Goal: Task Accomplishment & Management: Use online tool/utility

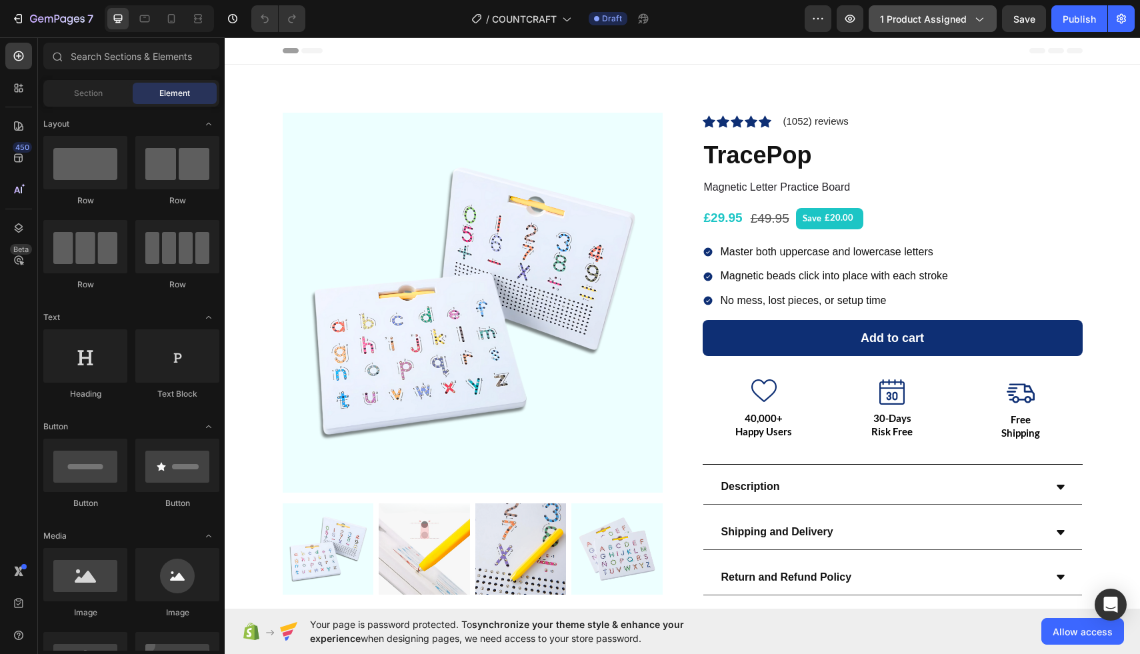
click at [911, 17] on span "1 product assigned" at bounding box center [923, 19] width 87 height 14
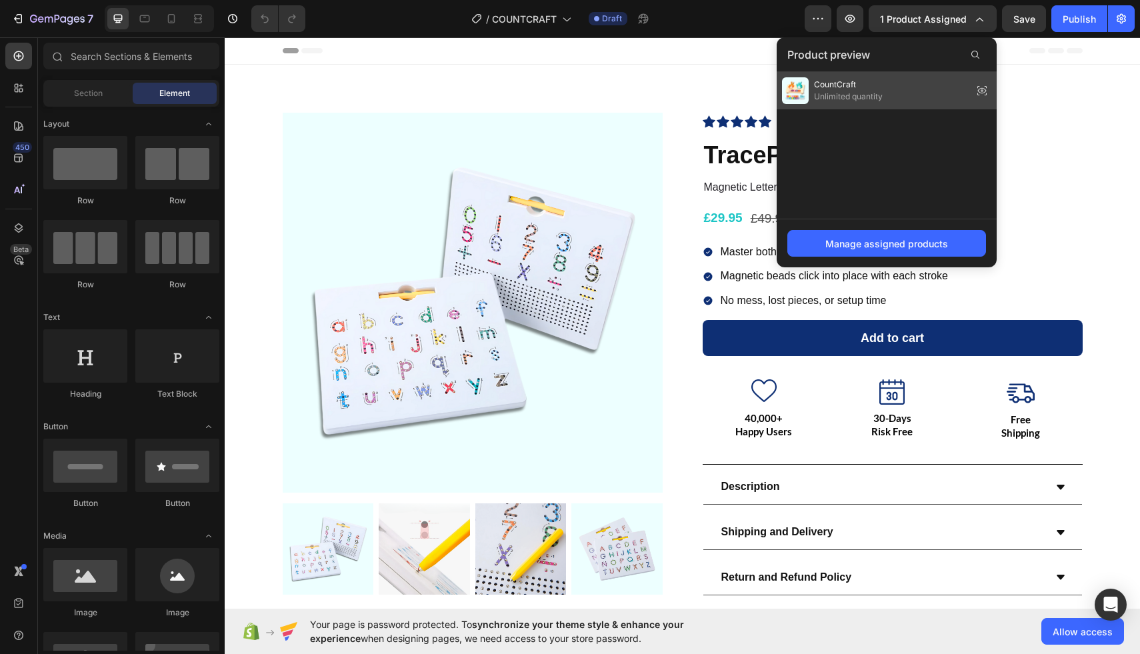
click at [876, 101] on span "Unlimited quantity" at bounding box center [848, 97] width 69 height 12
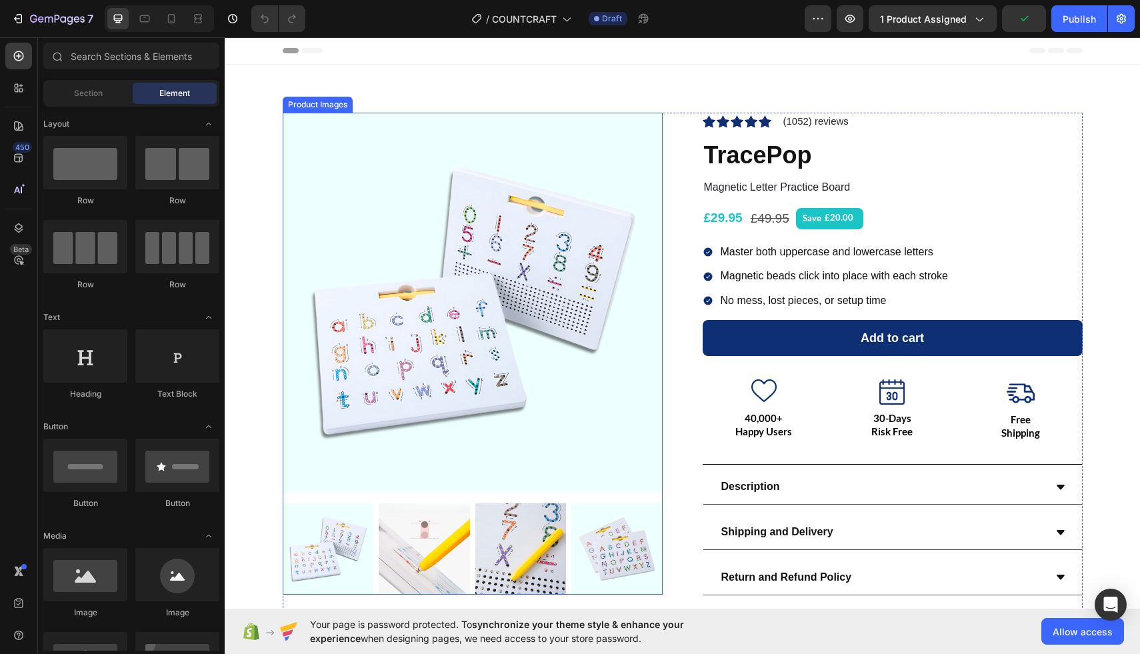
click at [606, 249] on img at bounding box center [473, 303] width 380 height 380
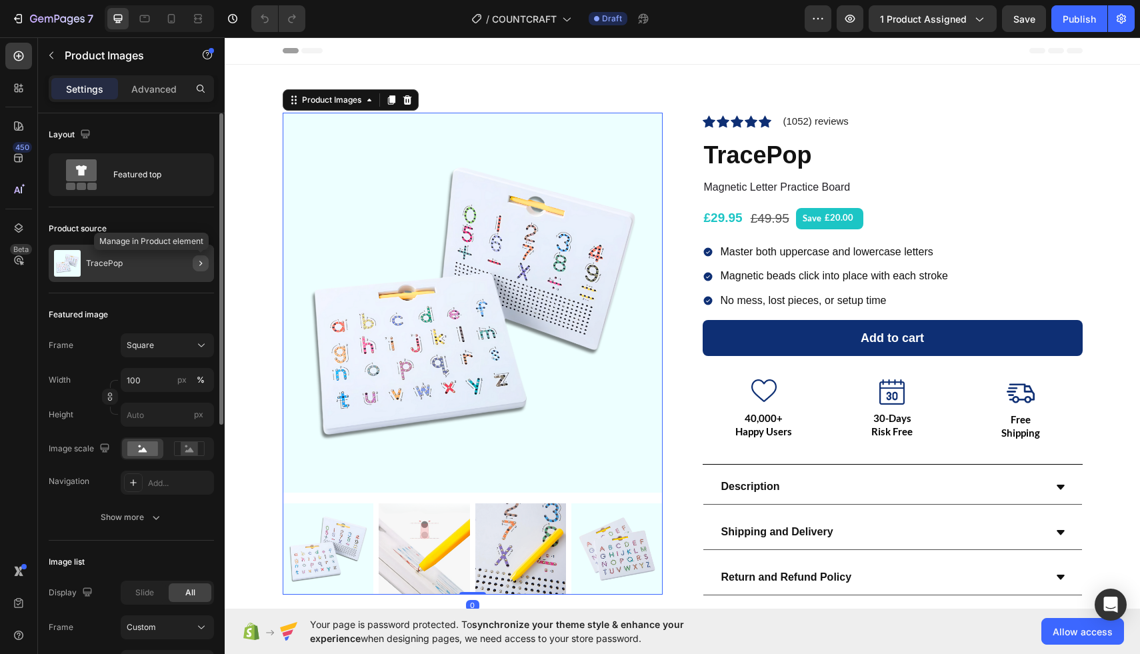
click at [194, 269] on button "button" at bounding box center [201, 263] width 16 height 16
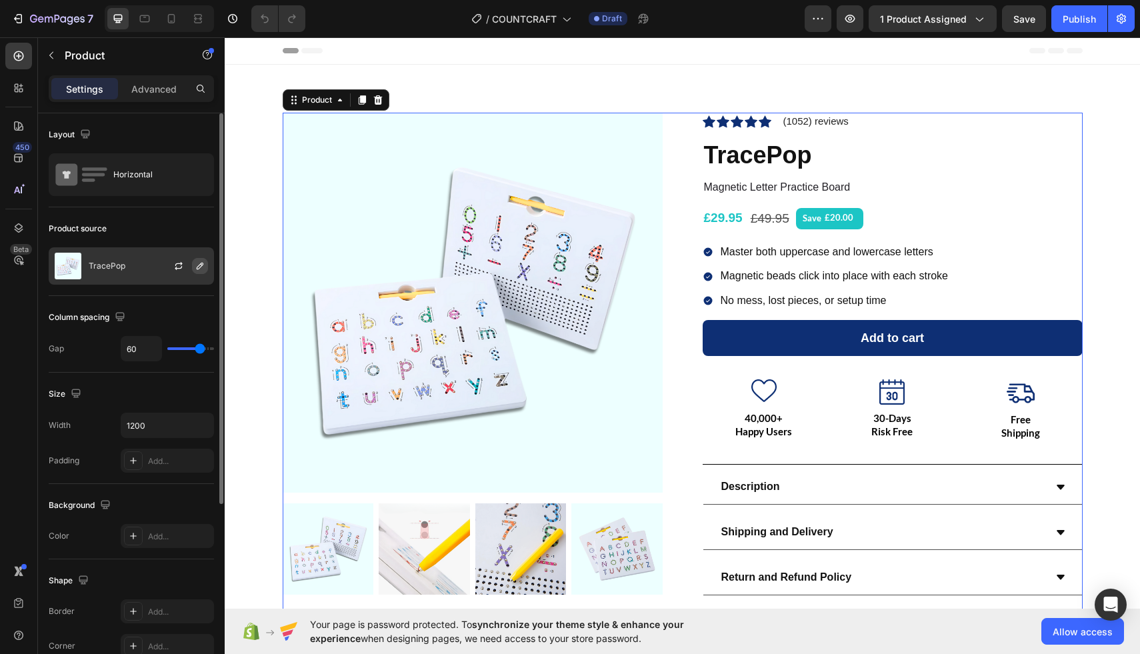
drag, startPoint x: 179, startPoint y: 270, endPoint x: 195, endPoint y: 269, distance: 16.1
click at [195, 269] on div at bounding box center [184, 266] width 59 height 36
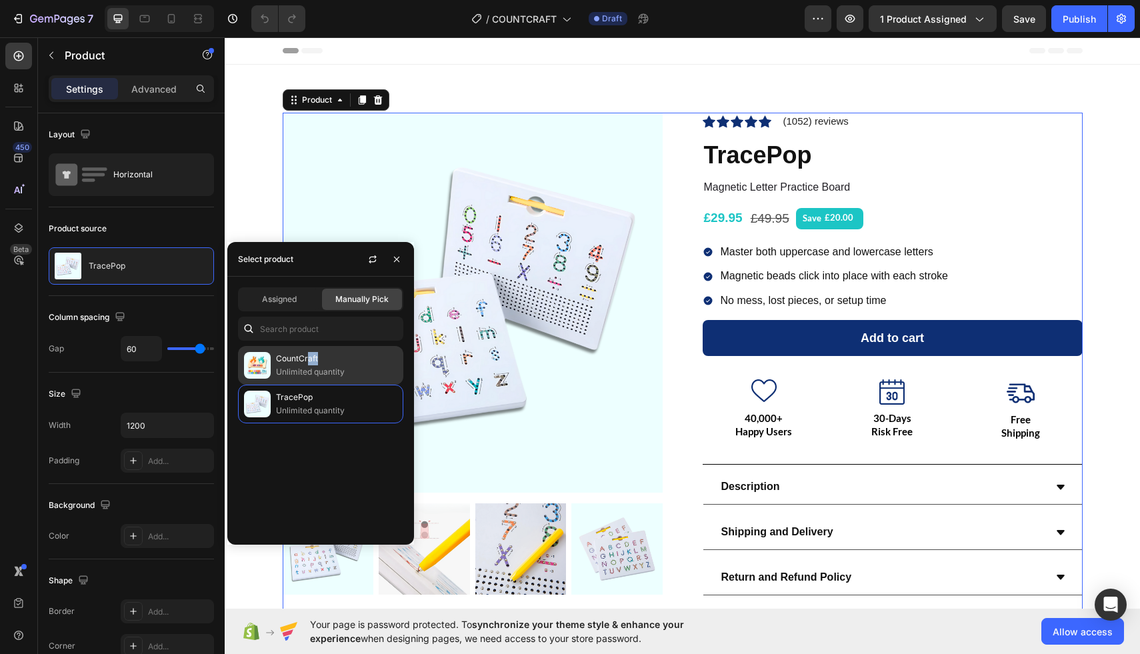
click at [308, 365] on div "CountCraft Unlimited quantity" at bounding box center [336, 365] width 121 height 27
click at [276, 377] on p "Unlimited quantity" at bounding box center [336, 371] width 121 height 13
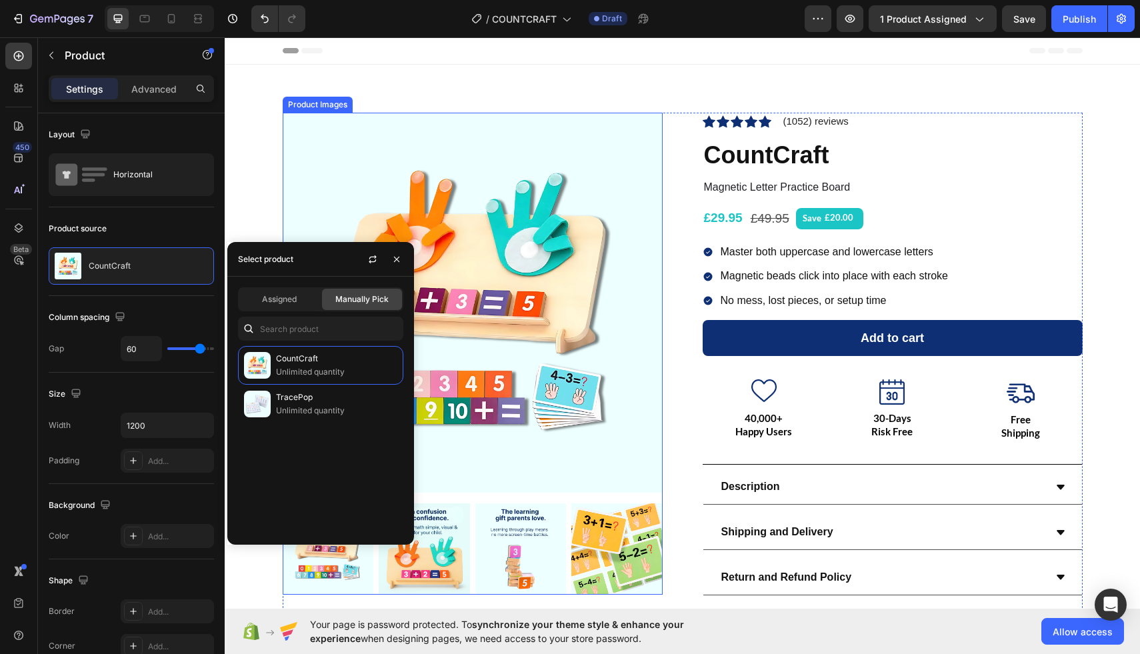
drag, startPoint x: 307, startPoint y: 157, endPoint x: 330, endPoint y: 157, distance: 22.7
click at [307, 157] on img at bounding box center [473, 303] width 380 height 380
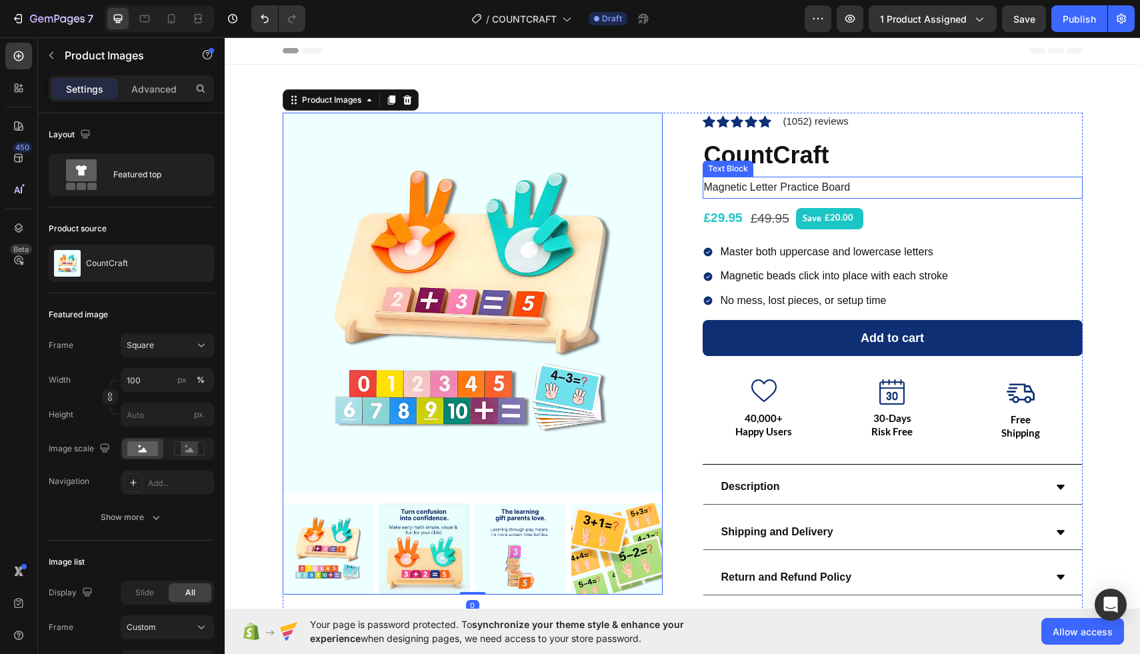
click at [758, 187] on p "Magnetic Letter Practice Board" at bounding box center [892, 187] width 377 height 19
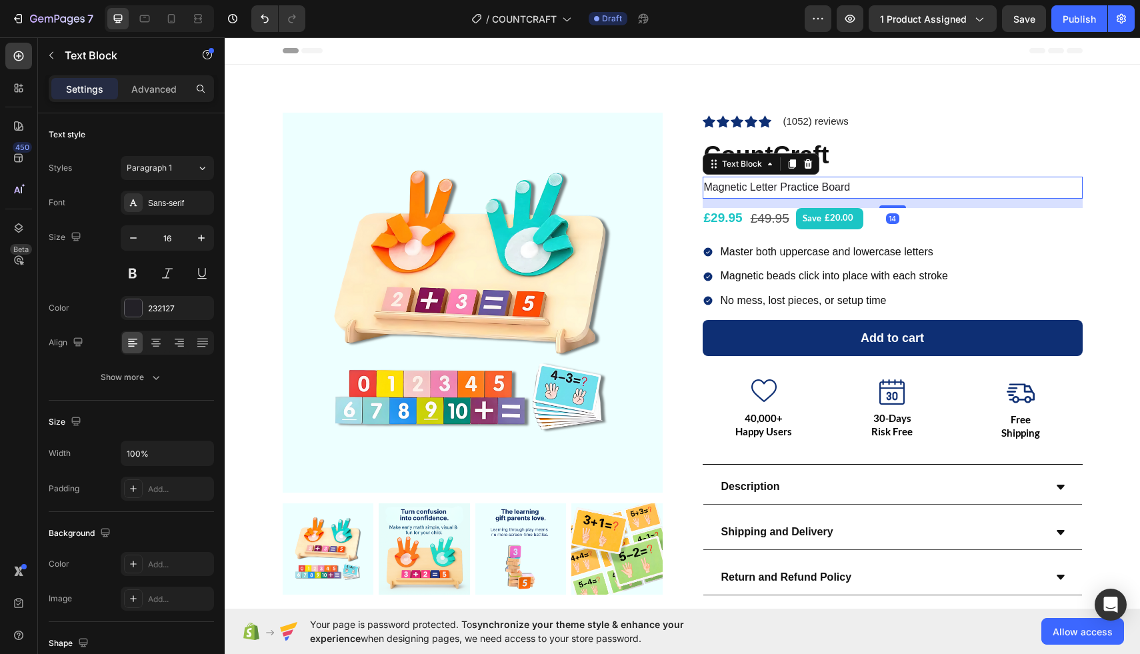
click at [758, 187] on p "Magnetic Letter Practice Board" at bounding box center [892, 187] width 377 height 19
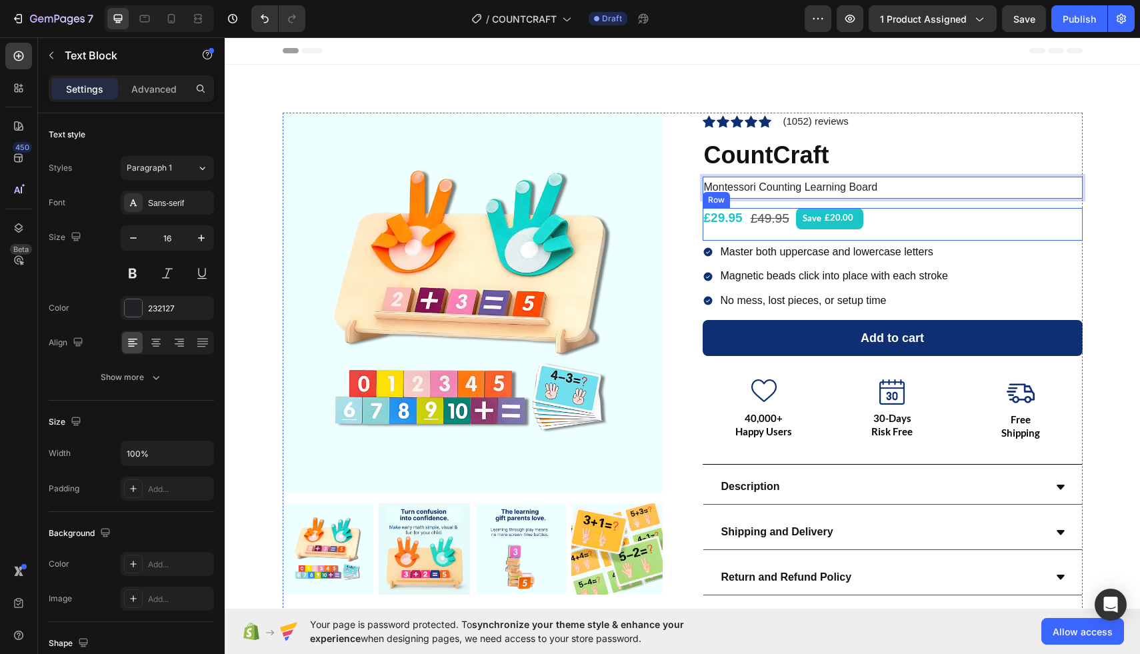
click at [918, 214] on div "£29.95 (P) Price (P) Price £49.95 (P) Price (P) Price Save £20.00 (P) Tag Row" at bounding box center [893, 224] width 380 height 33
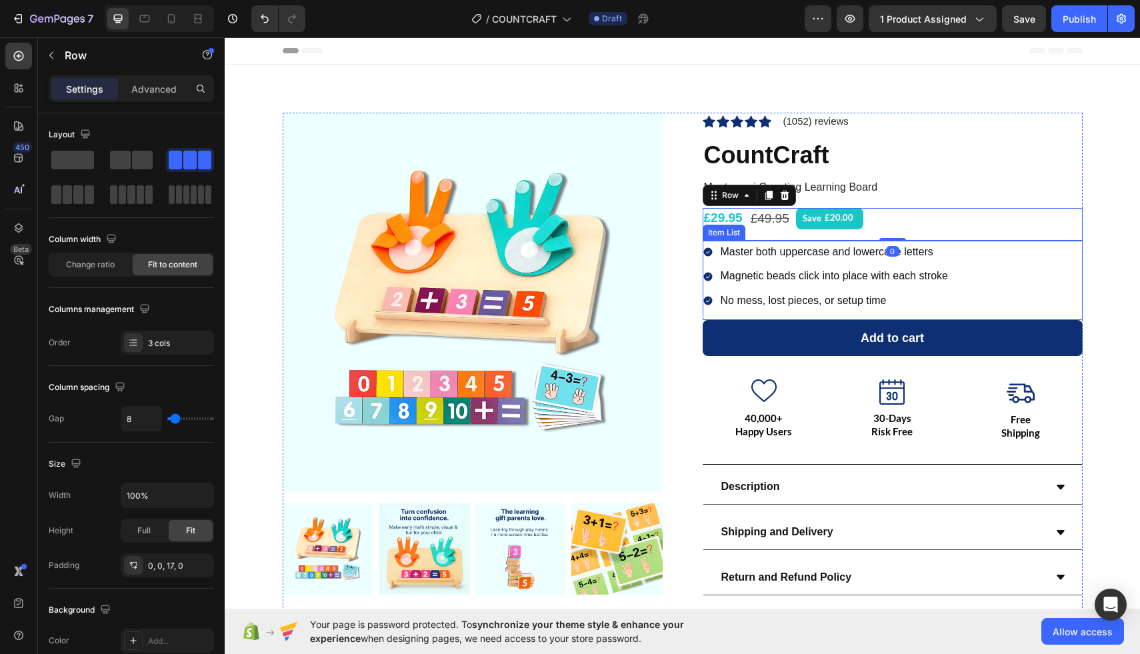
click at [972, 267] on div "Master both uppercase and lowercase letters Magnetic beads click into place wit…" at bounding box center [893, 280] width 380 height 79
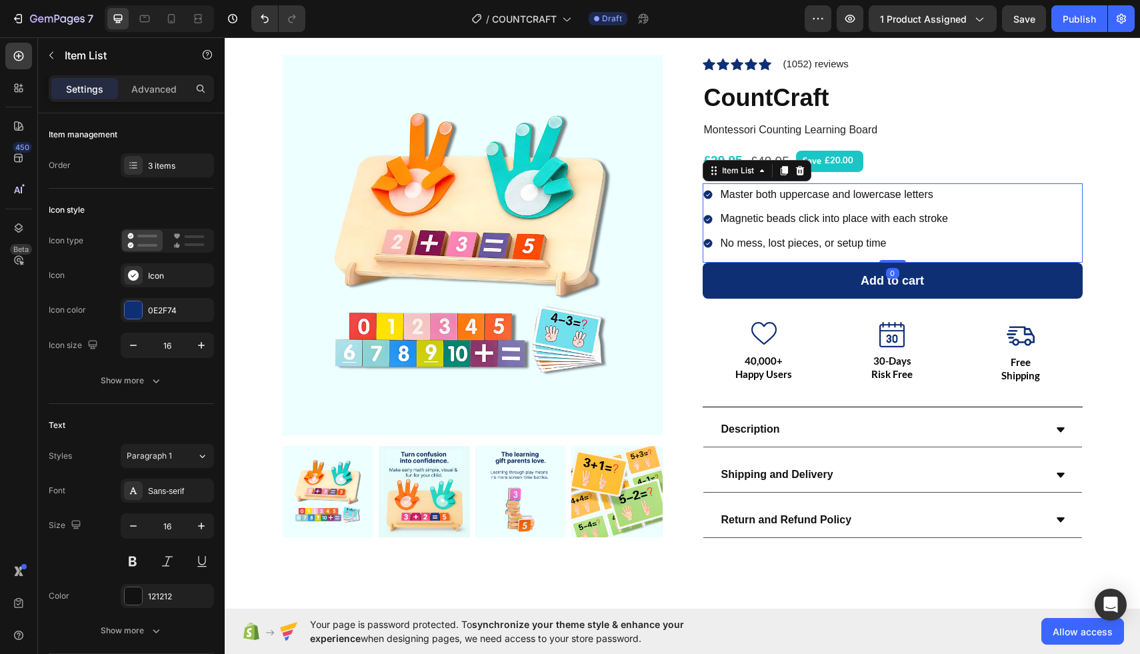
scroll to position [61, 0]
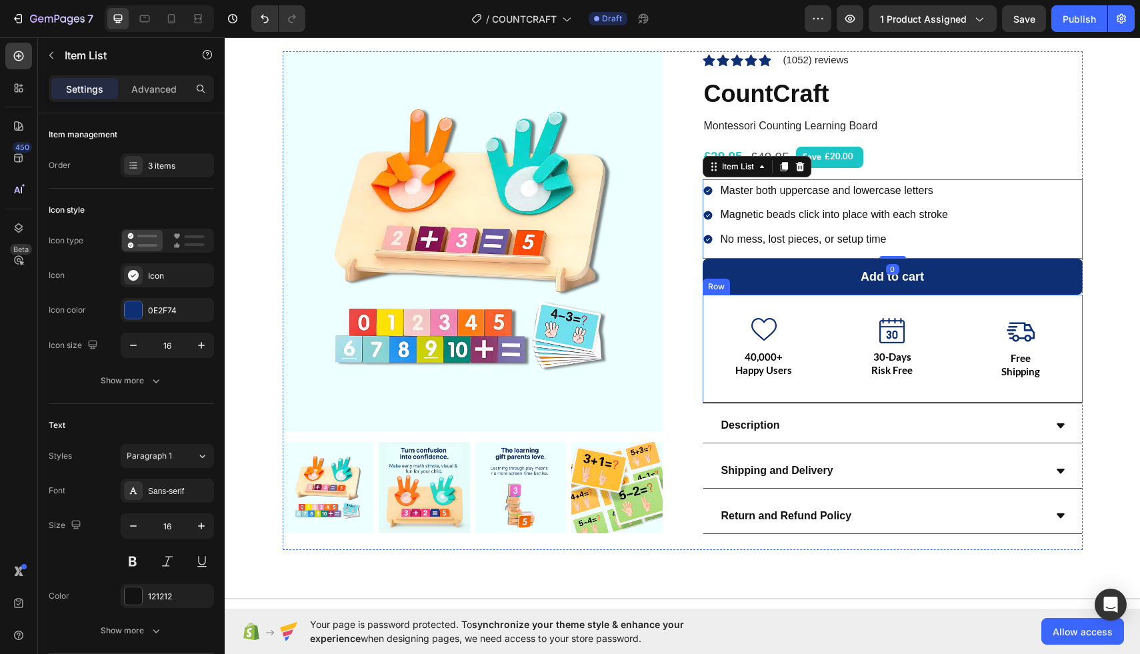
click at [948, 372] on p "Risk Free" at bounding box center [892, 369] width 121 height 13
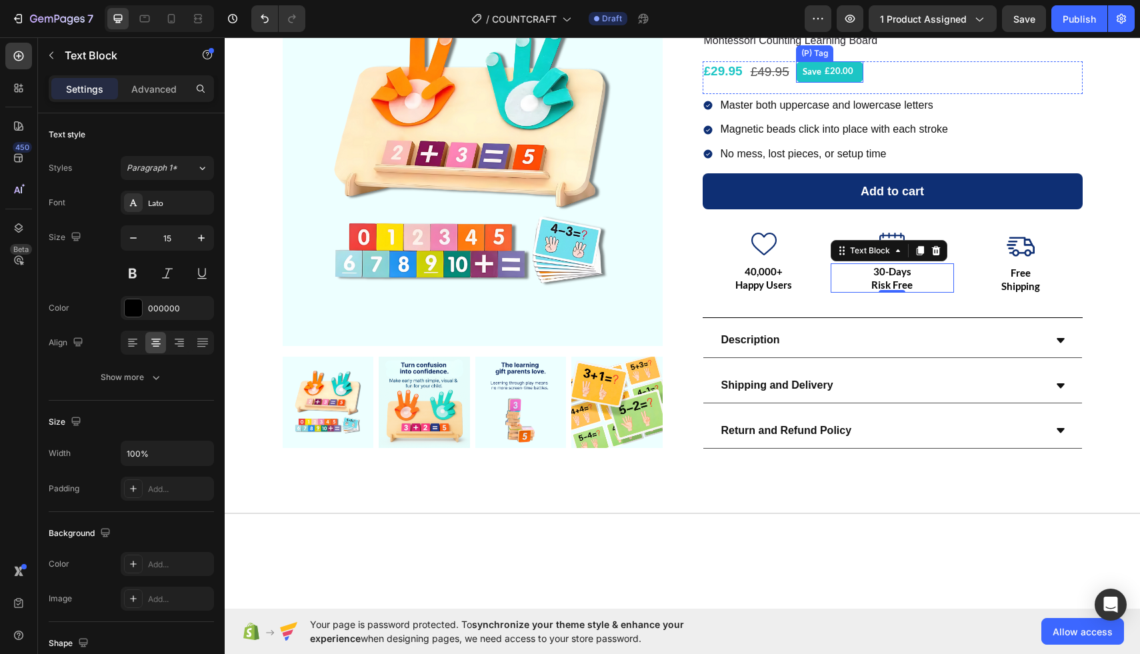
scroll to position [0, 0]
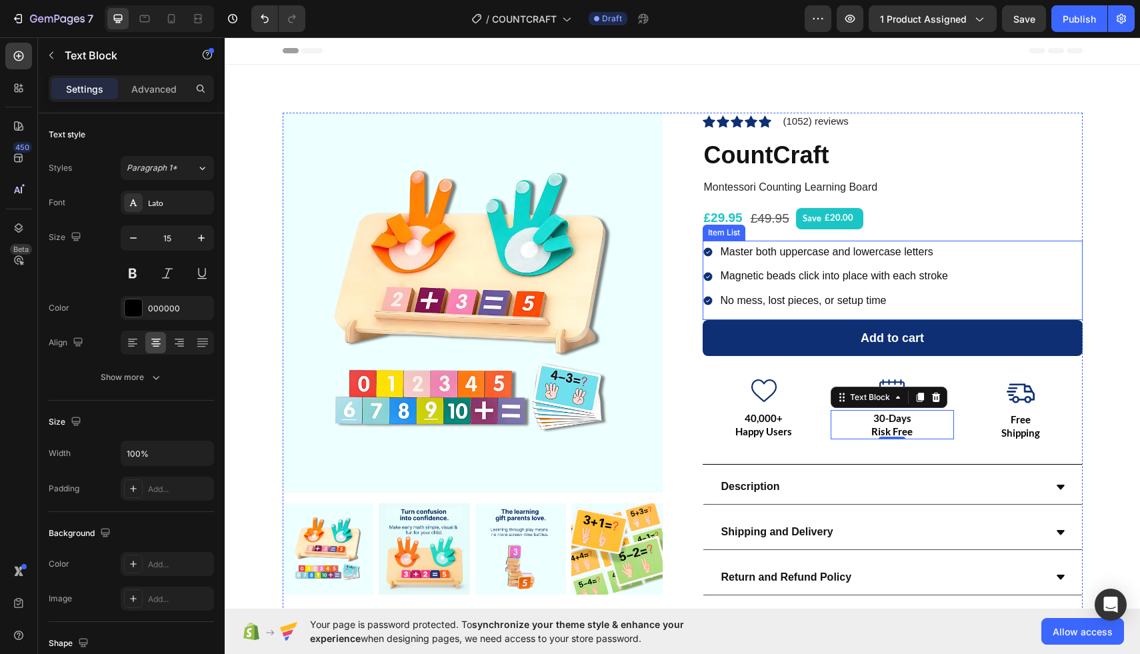
click at [753, 255] on p "Master both uppercase and lowercase letters" at bounding box center [835, 252] width 228 height 19
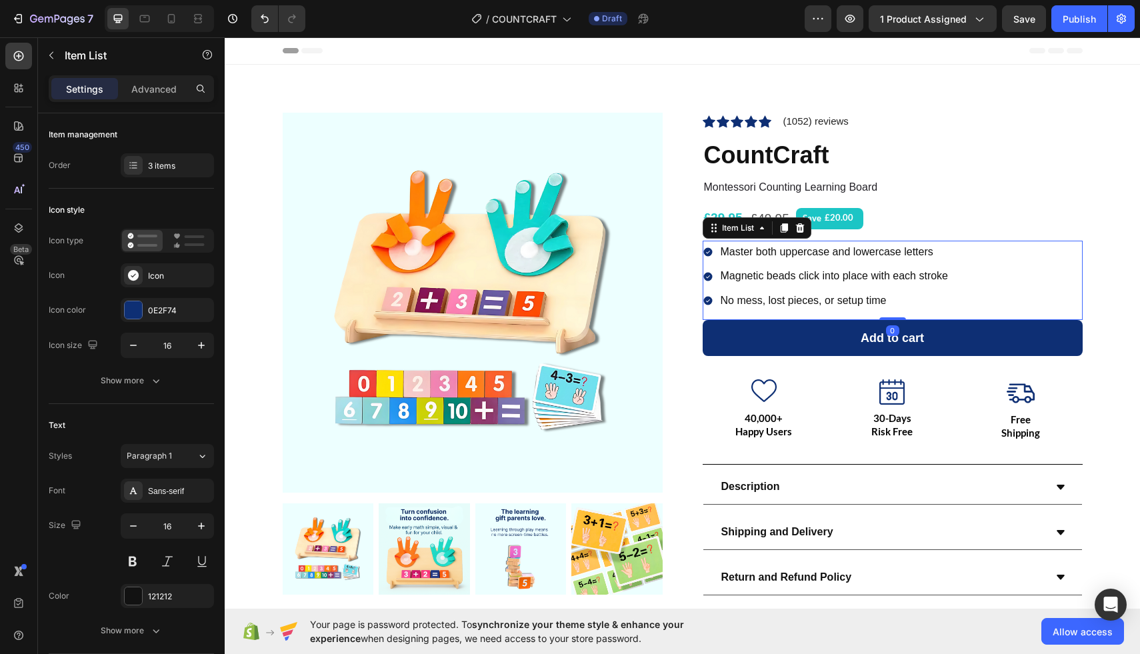
click at [753, 255] on p "Master both uppercase and lowercase letters" at bounding box center [835, 252] width 228 height 19
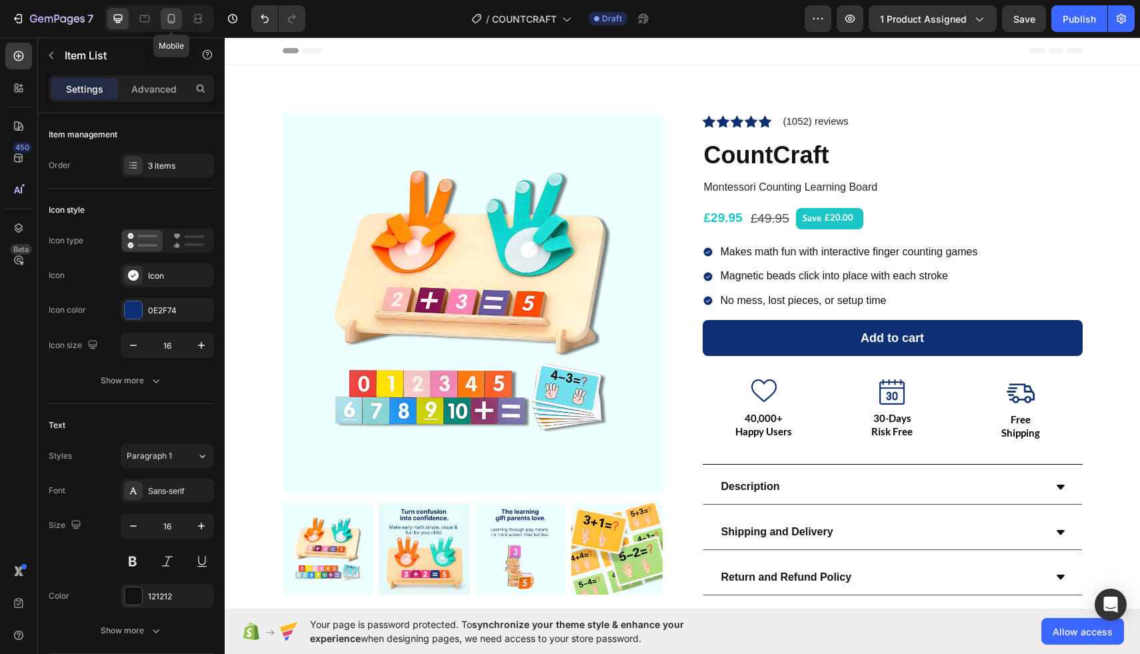
click at [176, 18] on icon at bounding box center [171, 18] width 13 height 13
type input "14"
type input "8"
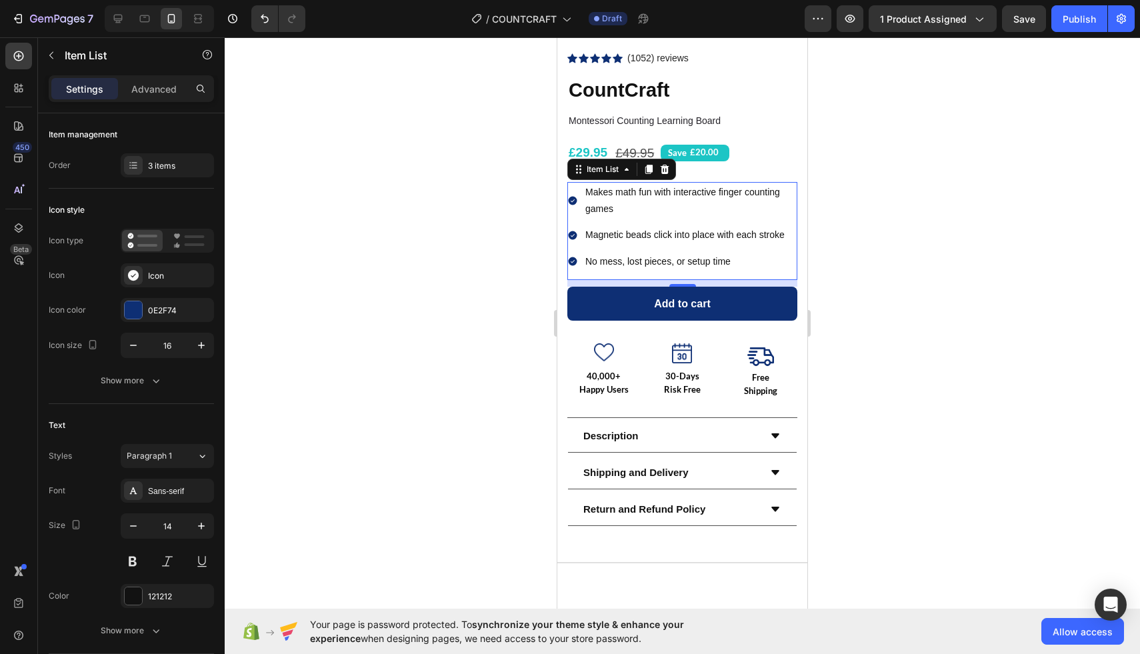
scroll to position [297, 0]
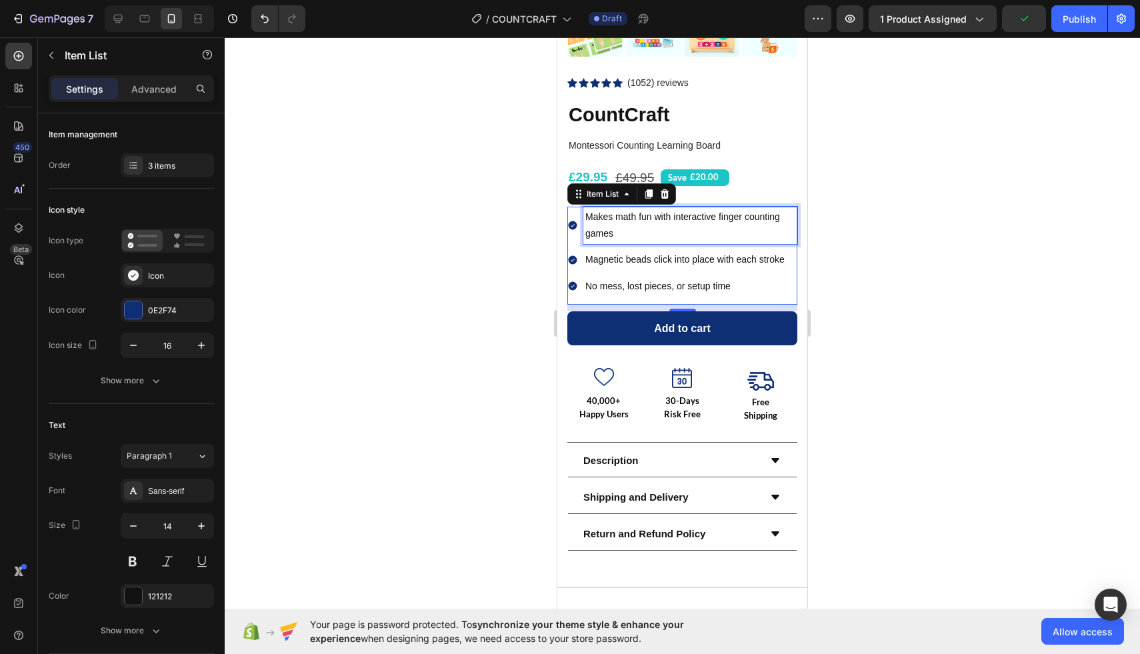
click at [628, 229] on p "Makes math fun with interactive finger counting games" at bounding box center [691, 225] width 210 height 33
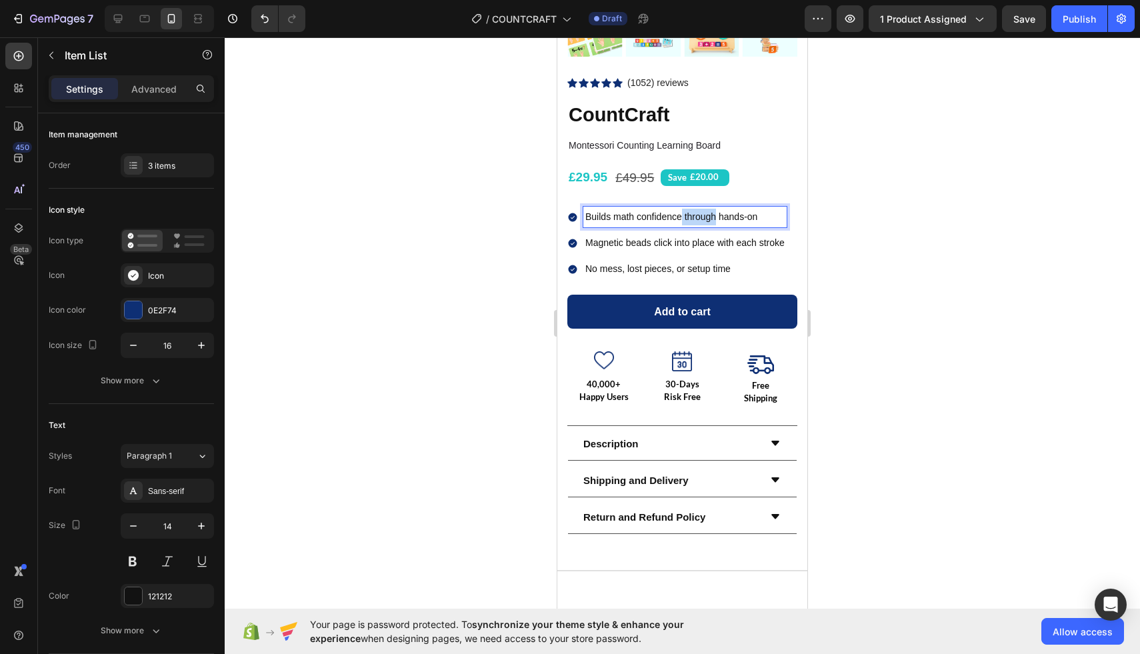
drag, startPoint x: 716, startPoint y: 217, endPoint x: 682, endPoint y: 219, distance: 34.0
click at [682, 219] on p "Builds math confidence through hands-on" at bounding box center [685, 217] width 199 height 17
click at [652, 241] on p "Magnetic beads click into place with each stroke" at bounding box center [685, 243] width 199 height 17
click at [664, 270] on p "No mess, lost pieces, or setup time" at bounding box center [658, 269] width 145 height 17
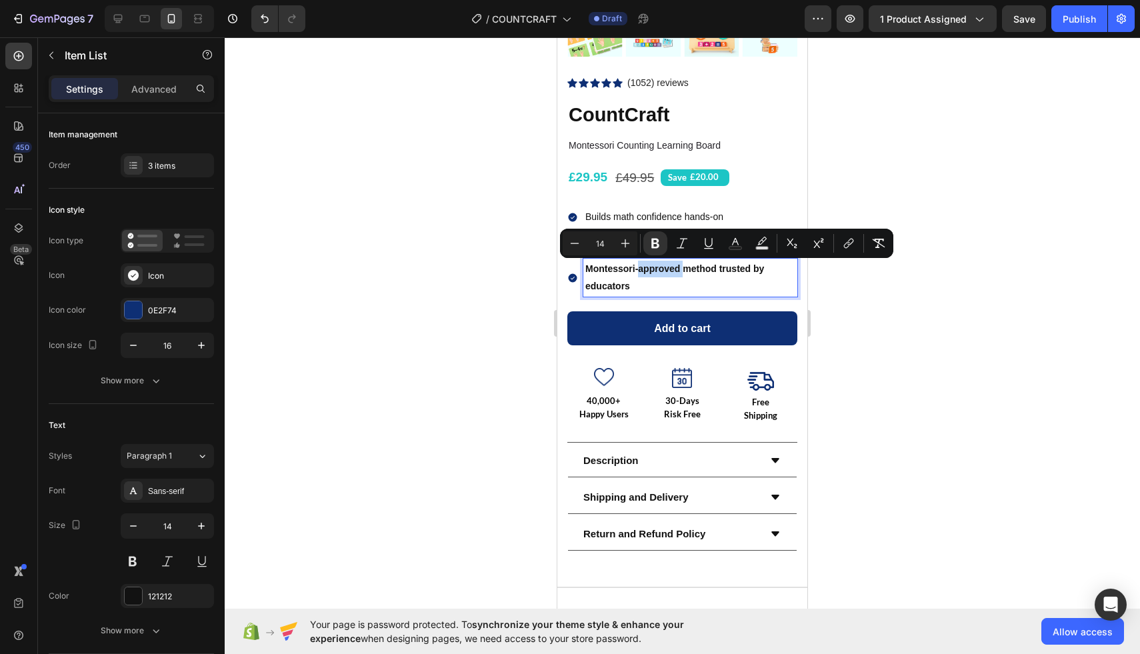
drag, startPoint x: 684, startPoint y: 269, endPoint x: 638, endPoint y: 269, distance: 45.4
click at [638, 269] on strong "Montessori-approved method trusted by educators" at bounding box center [675, 276] width 179 height 27
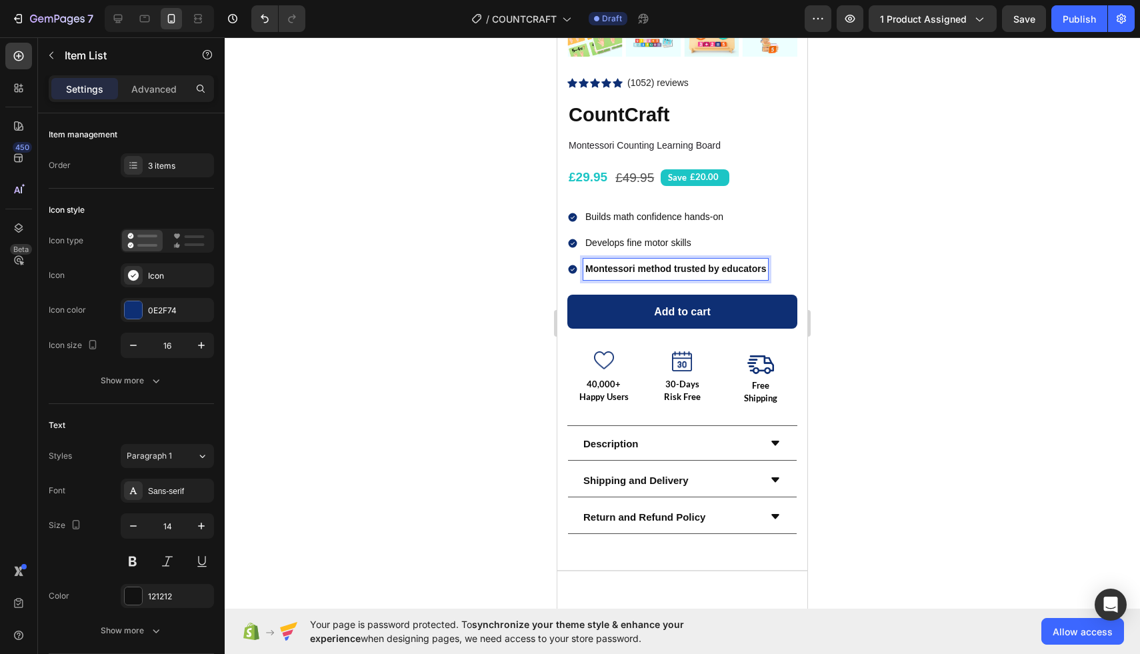
click at [728, 269] on strong "Montessori method trusted by educators" at bounding box center [676, 268] width 181 height 11
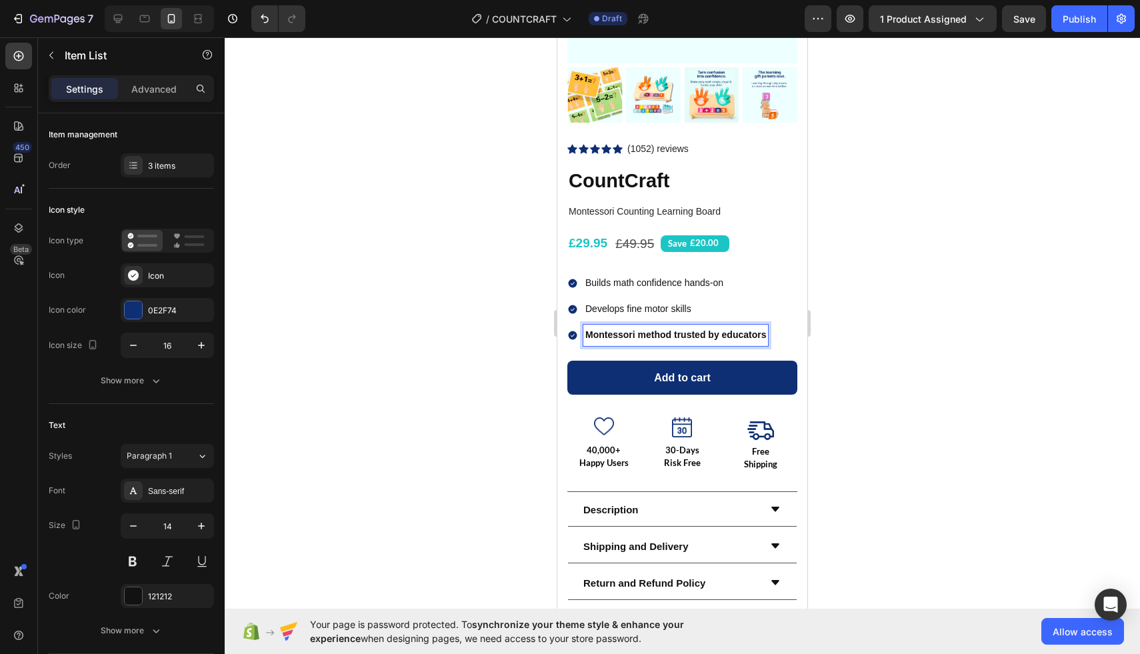
scroll to position [224, 0]
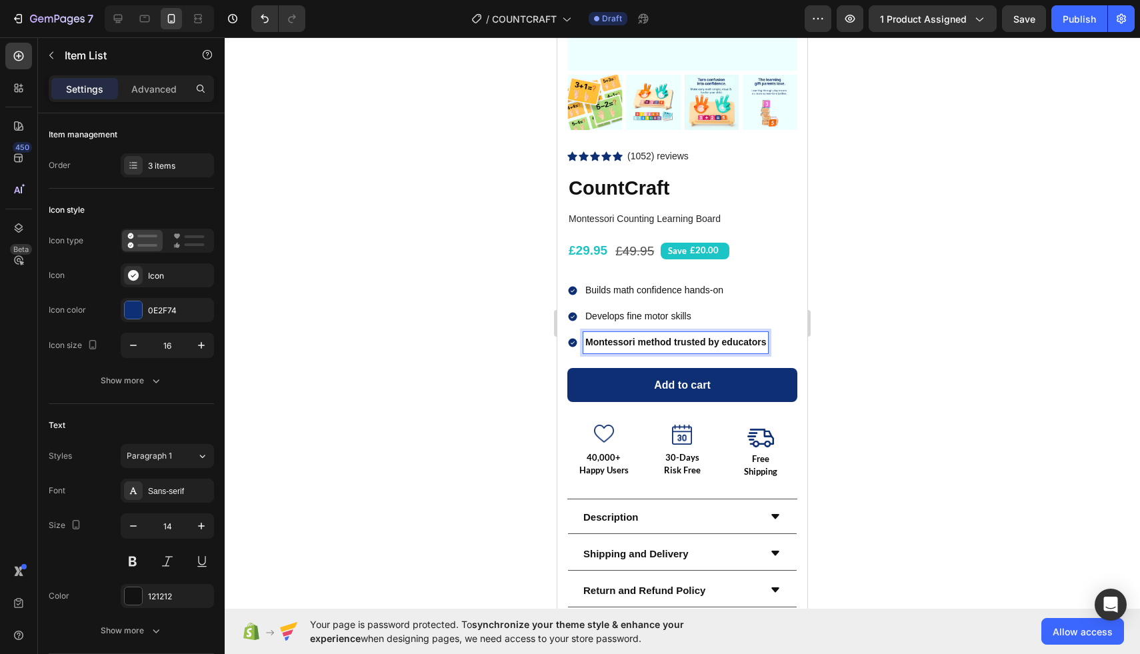
click at [470, 262] on div at bounding box center [683, 345] width 916 height 617
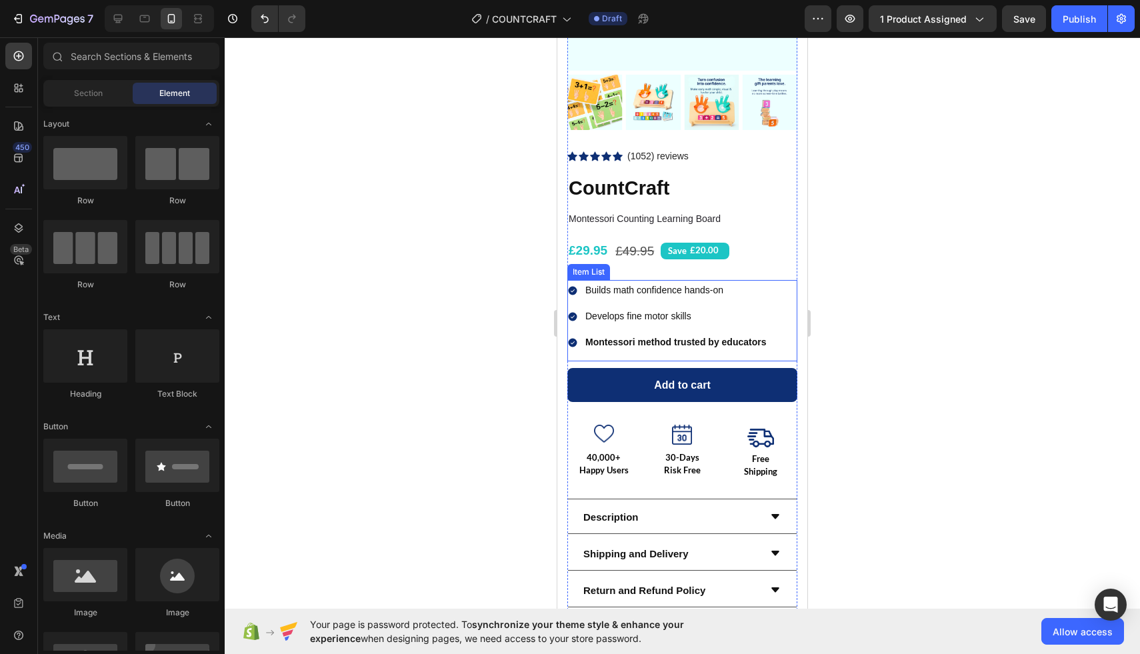
click at [676, 341] on strong "Montessori method trusted by educators" at bounding box center [676, 342] width 181 height 11
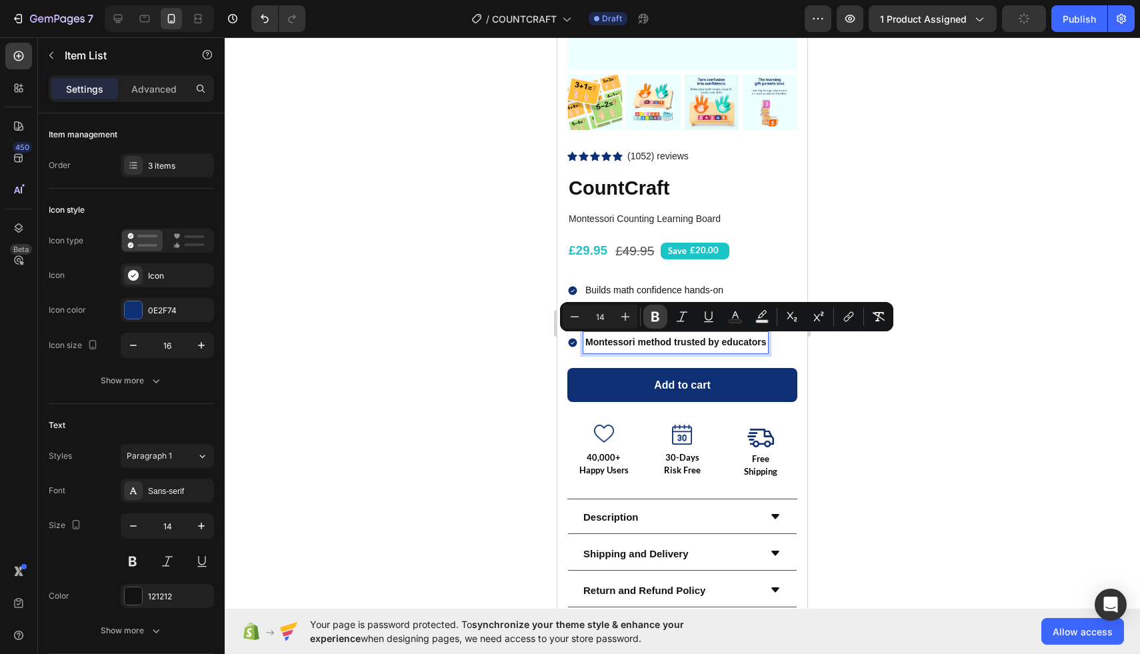
click at [658, 323] on icon "Editor contextual toolbar" at bounding box center [655, 316] width 13 height 13
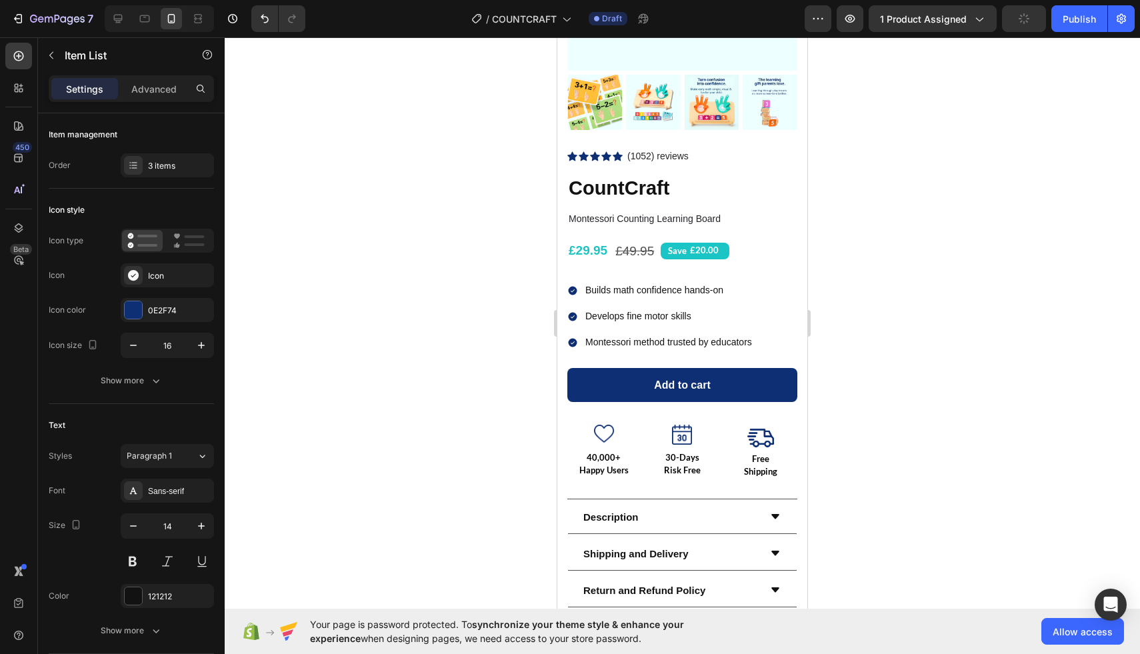
click at [460, 305] on div at bounding box center [683, 345] width 916 height 617
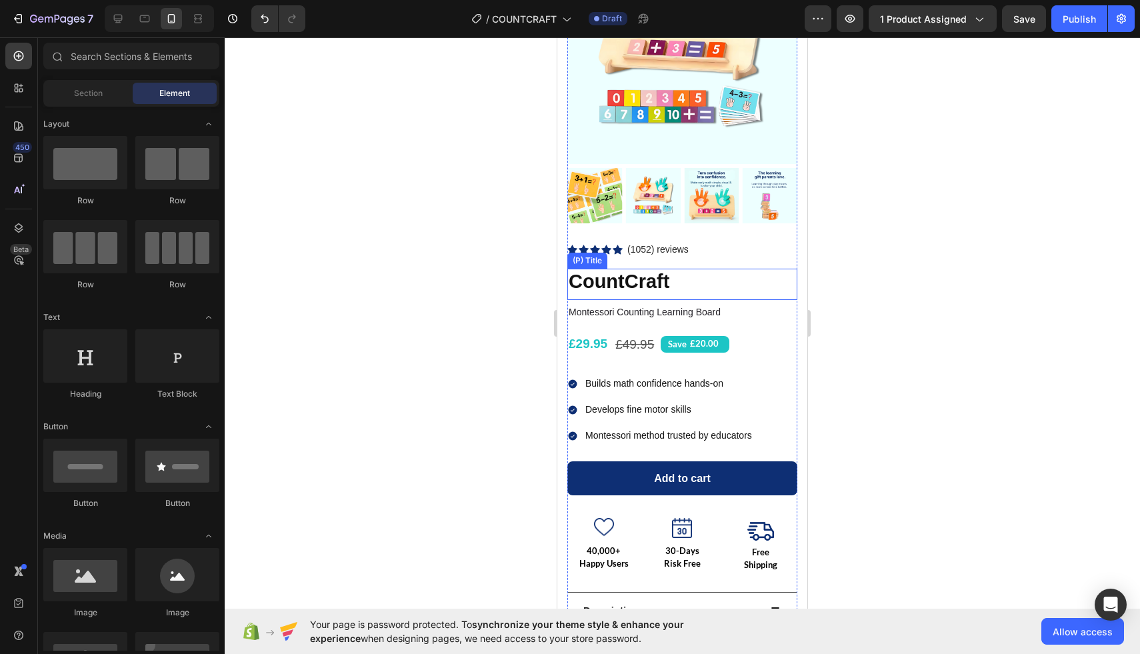
scroll to position [182, 0]
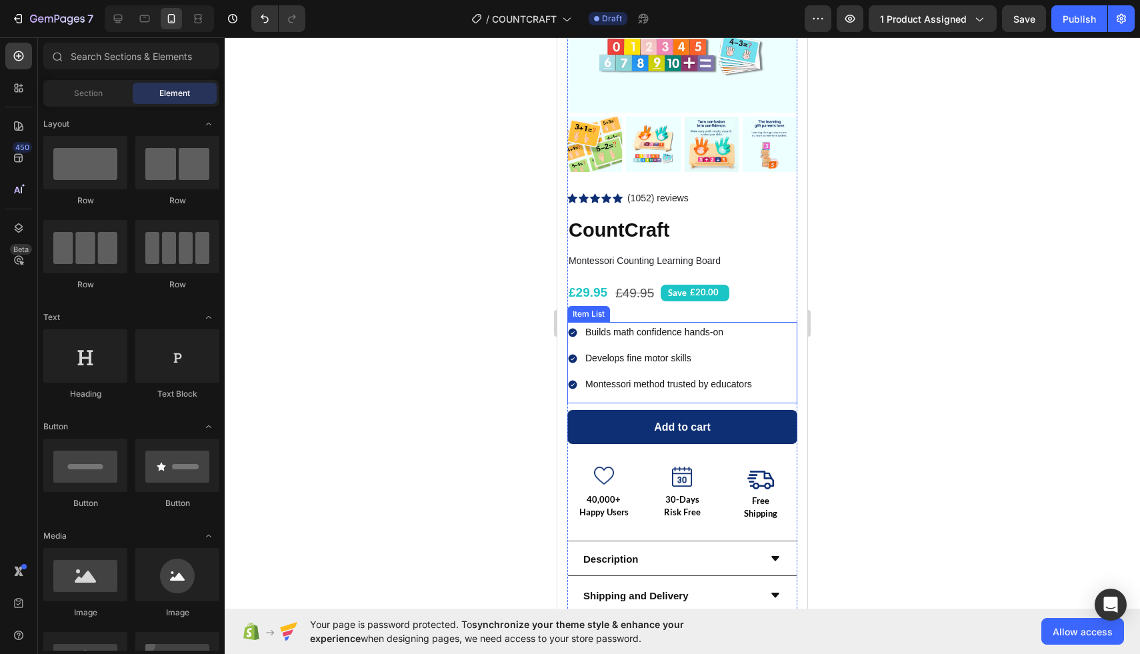
click at [733, 382] on p "Montessori method trusted by educators" at bounding box center [669, 384] width 167 height 17
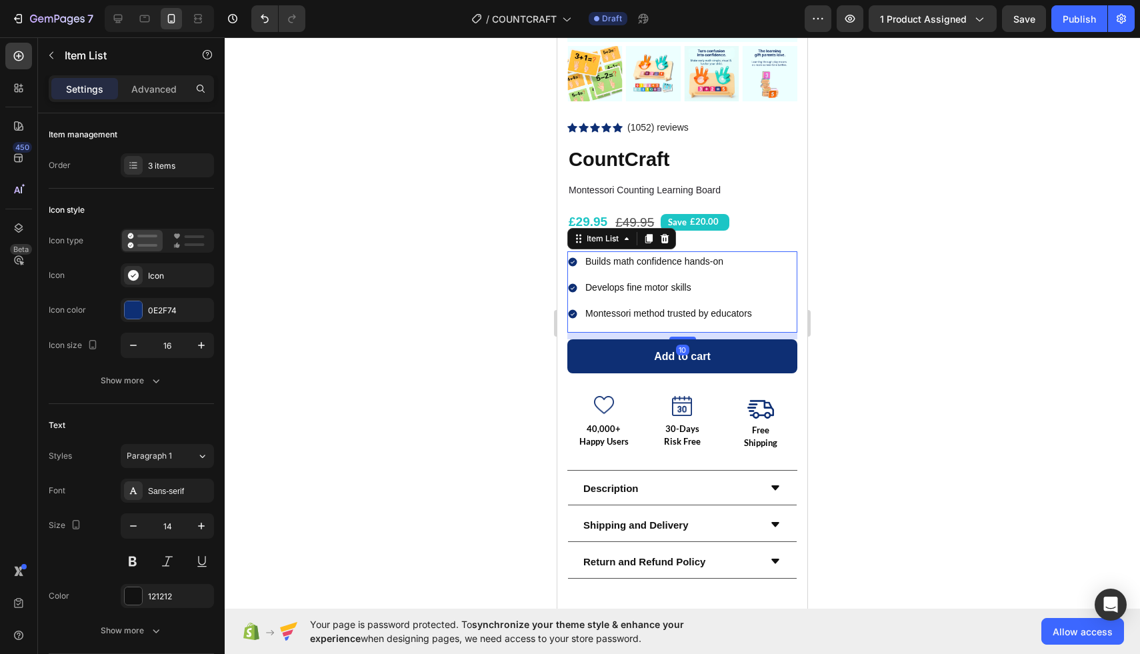
scroll to position [305, 0]
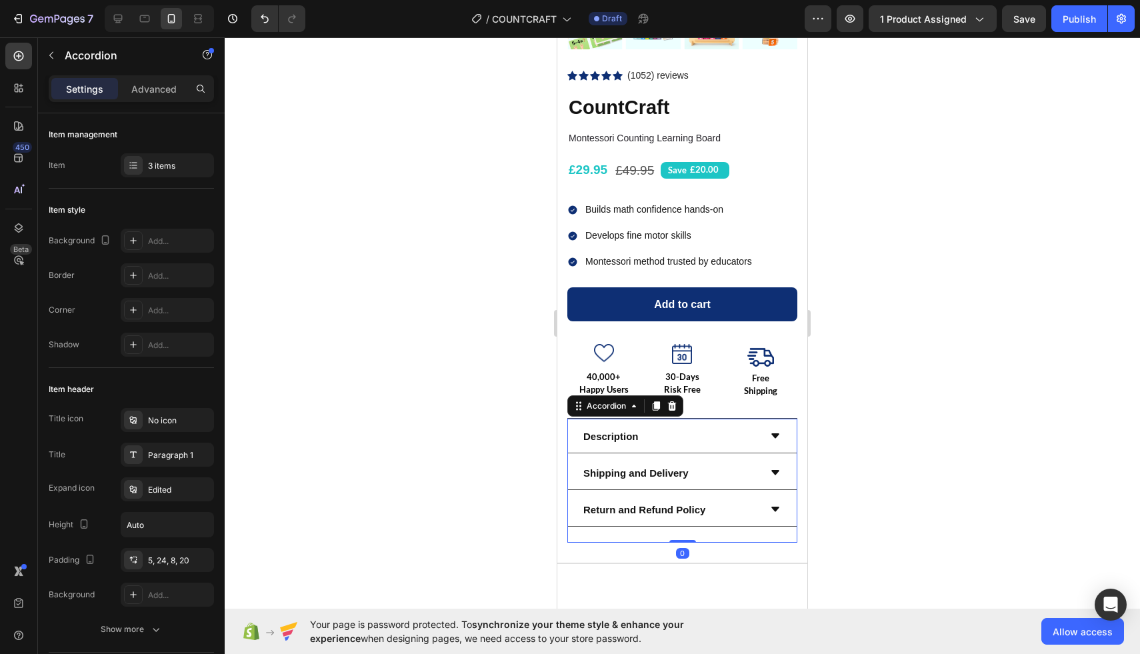
click at [733, 418] on div "Description Shipping and Delivery Return and Refund Policy Accordion 0" at bounding box center [683, 480] width 230 height 125
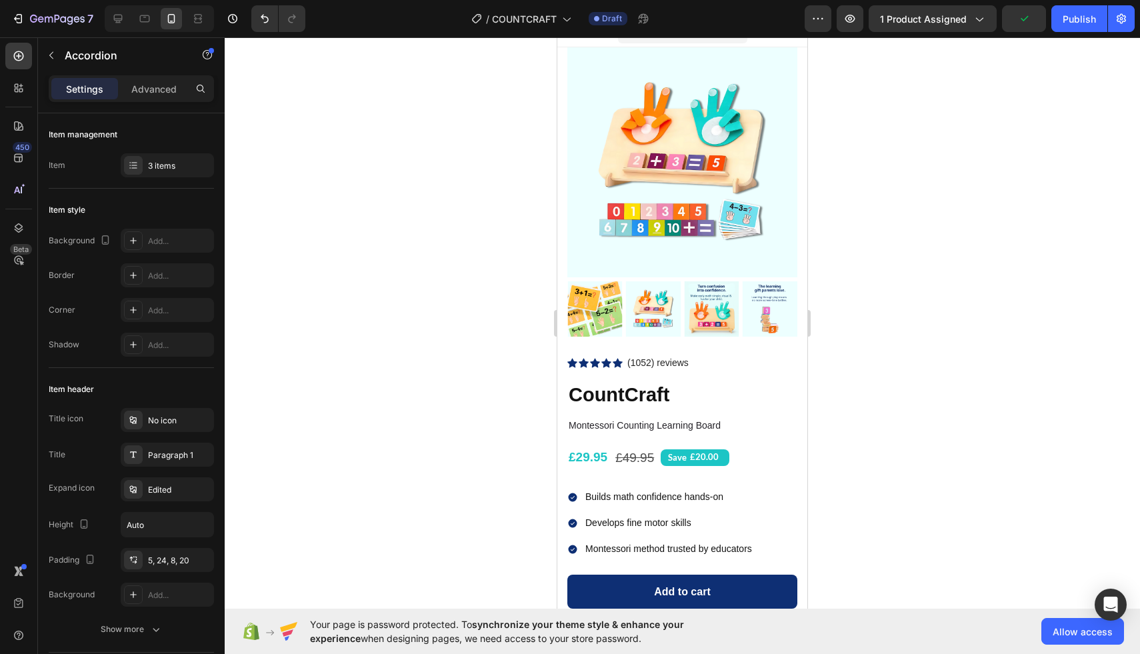
scroll to position [0, 0]
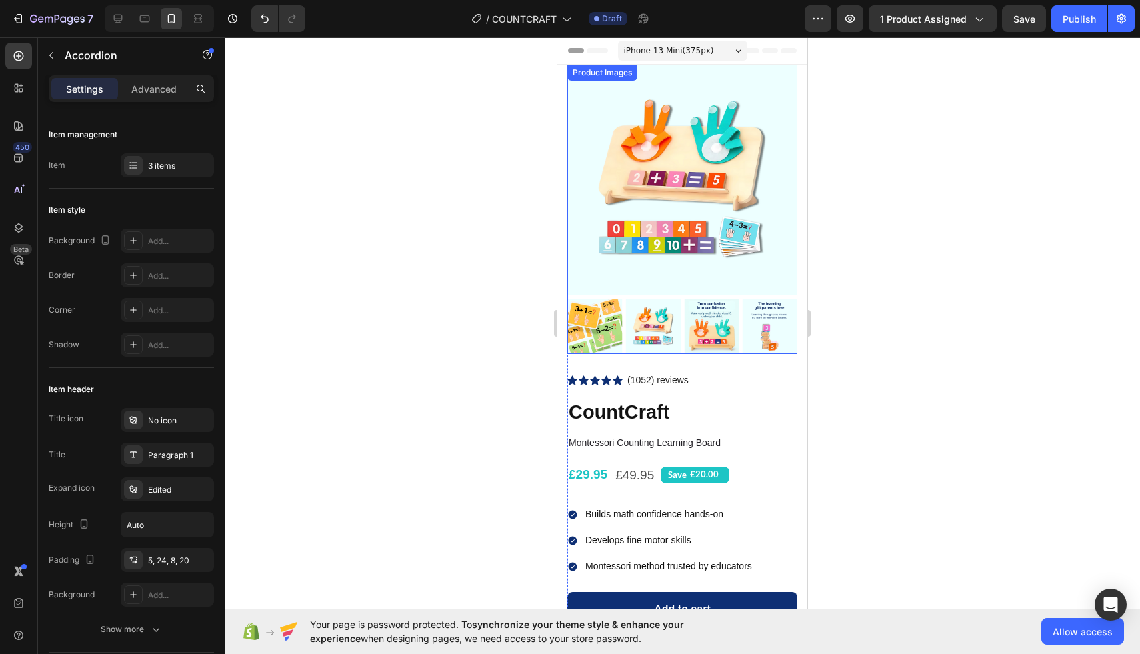
click at [707, 320] on img at bounding box center [711, 326] width 55 height 55
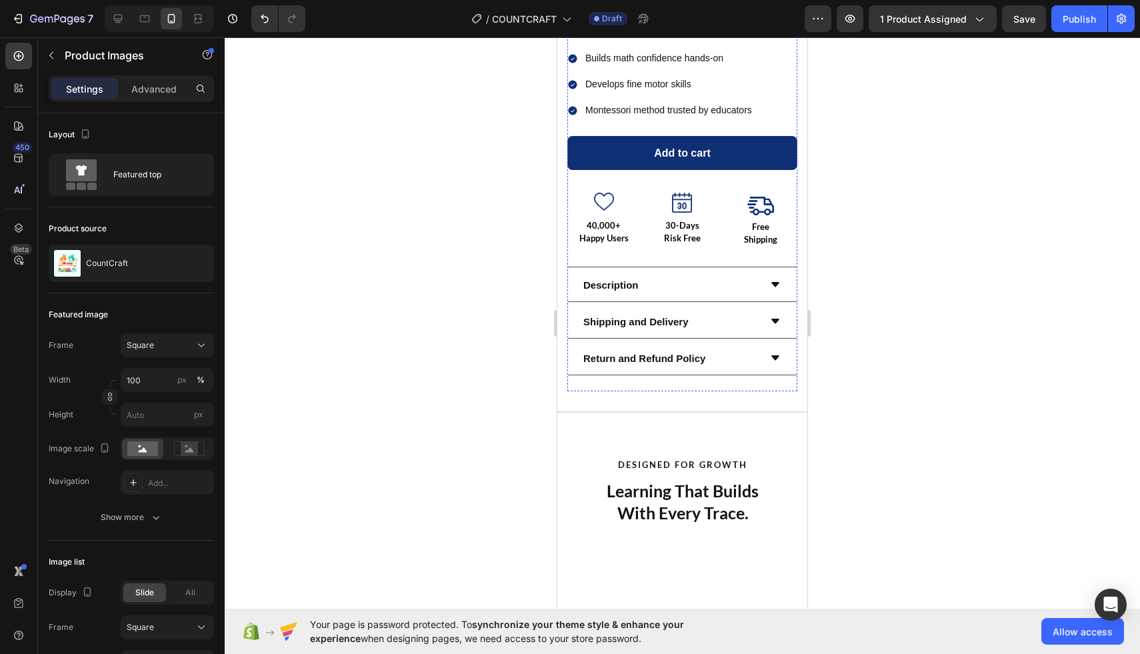
scroll to position [514, 0]
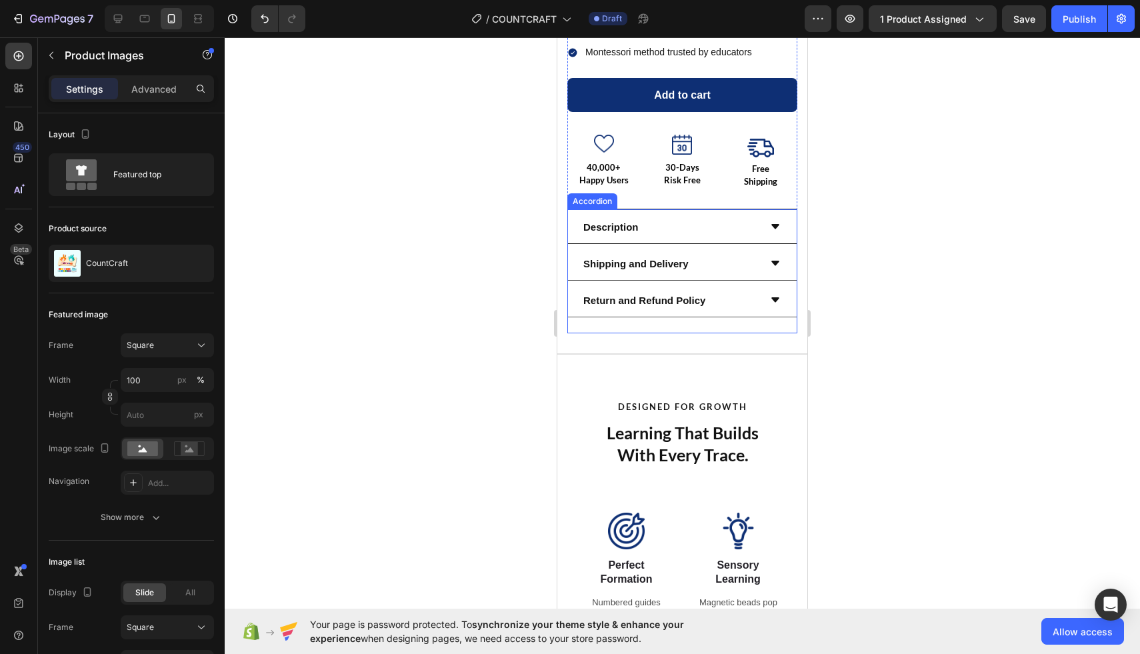
click at [694, 235] on div "Description" at bounding box center [671, 227] width 178 height 22
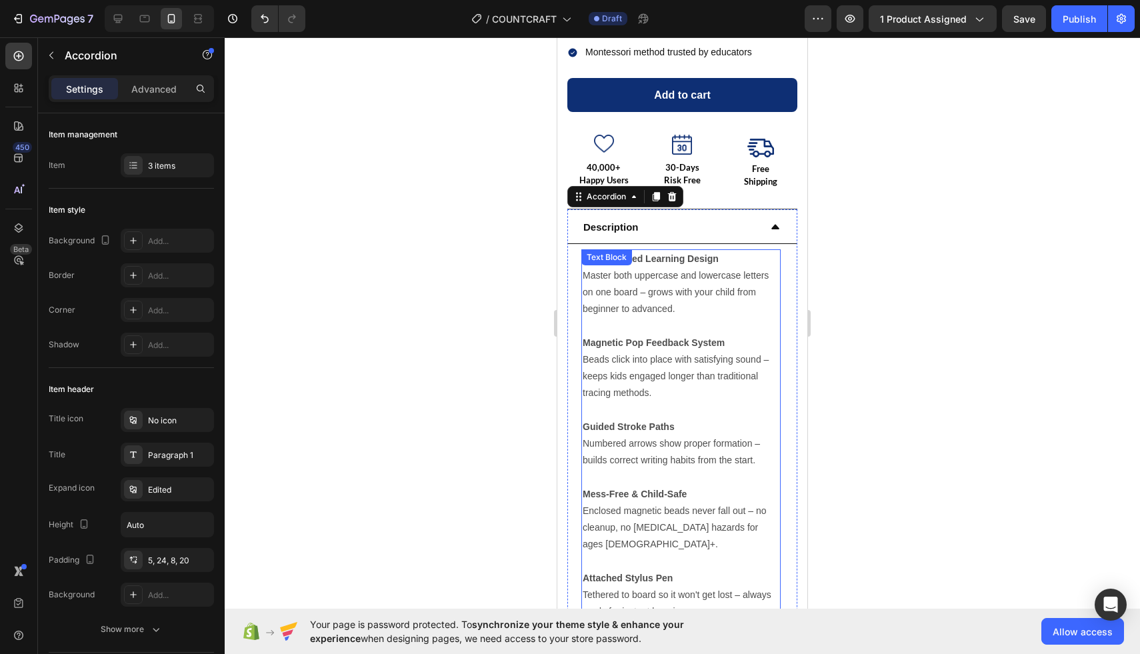
click at [704, 373] on p "Magnetic Pop Feedback System Beads click into place with satisfying sound – kee…" at bounding box center [681, 368] width 197 height 67
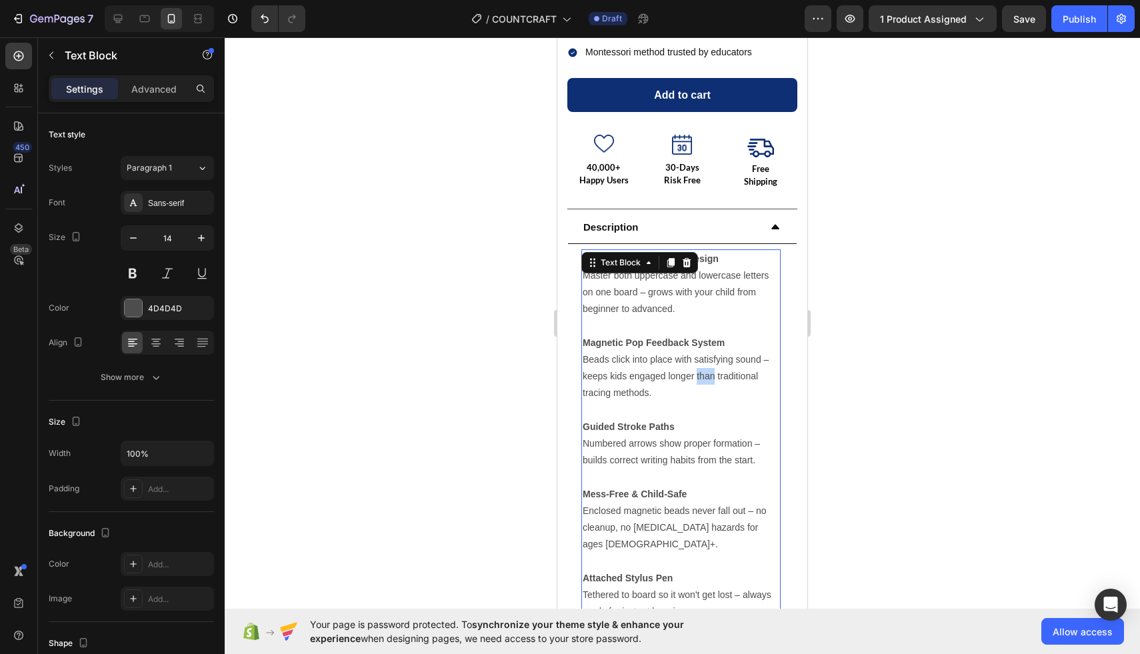
click at [704, 373] on p "Magnetic Pop Feedback System Beads click into place with satisfying sound – kee…" at bounding box center [681, 368] width 197 height 67
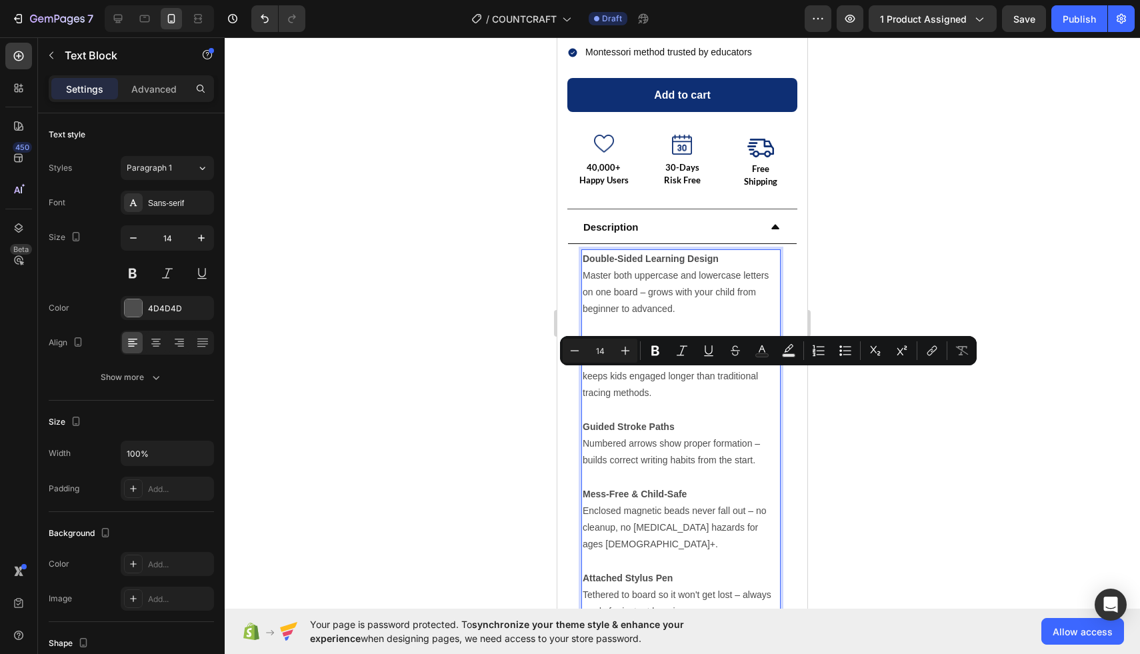
click at [674, 399] on p "Magnetic Pop Feedback System Beads click into place with satisfying sound – kee…" at bounding box center [681, 368] width 197 height 67
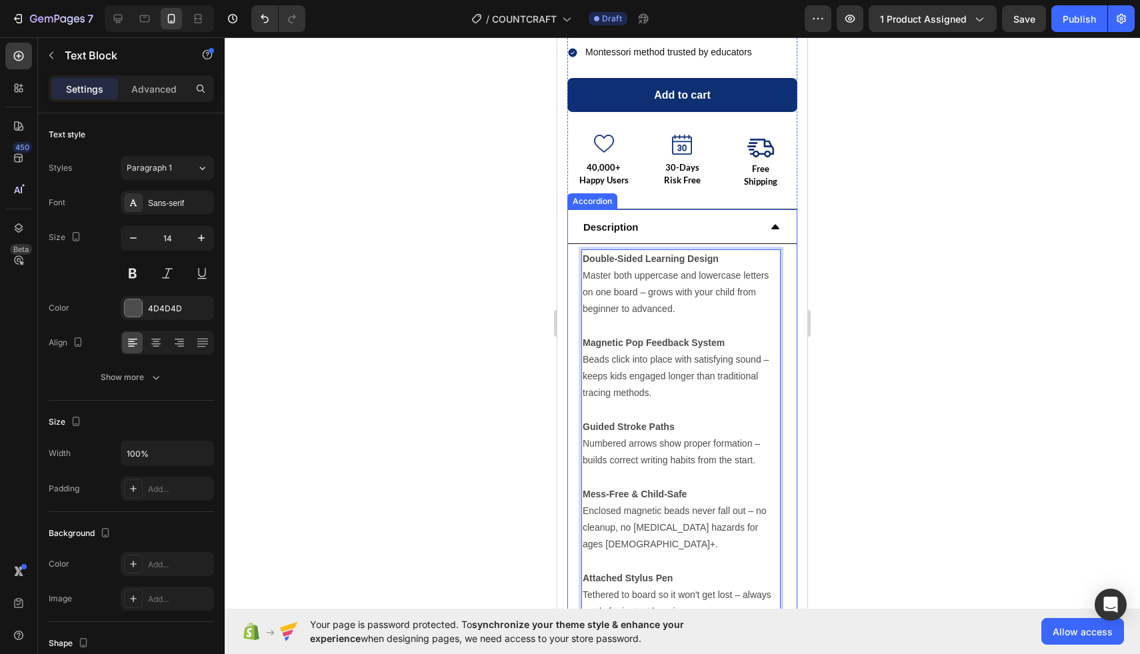
scroll to position [0, 0]
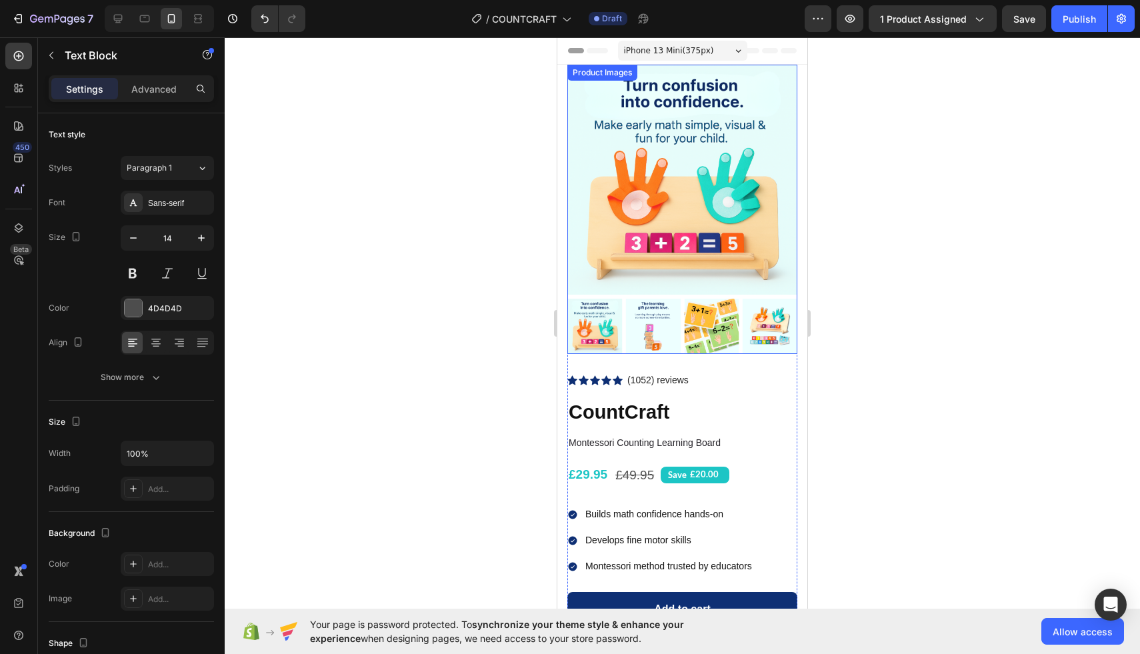
click at [628, 290] on img at bounding box center [683, 180] width 230 height 230
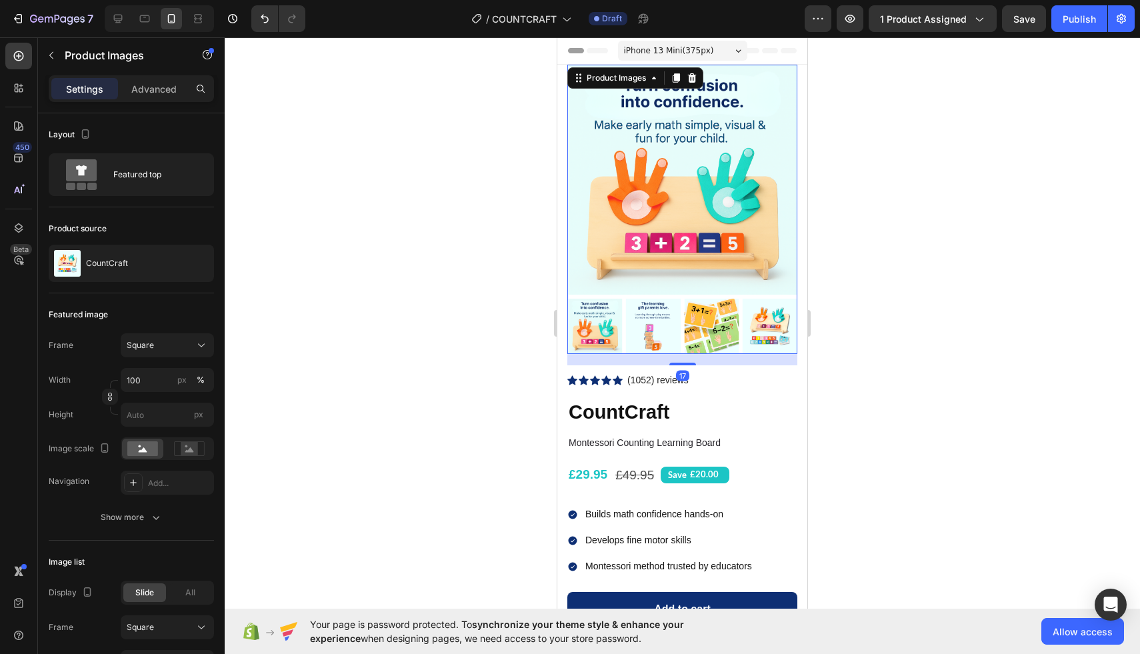
click at [648, 319] on img at bounding box center [653, 326] width 55 height 55
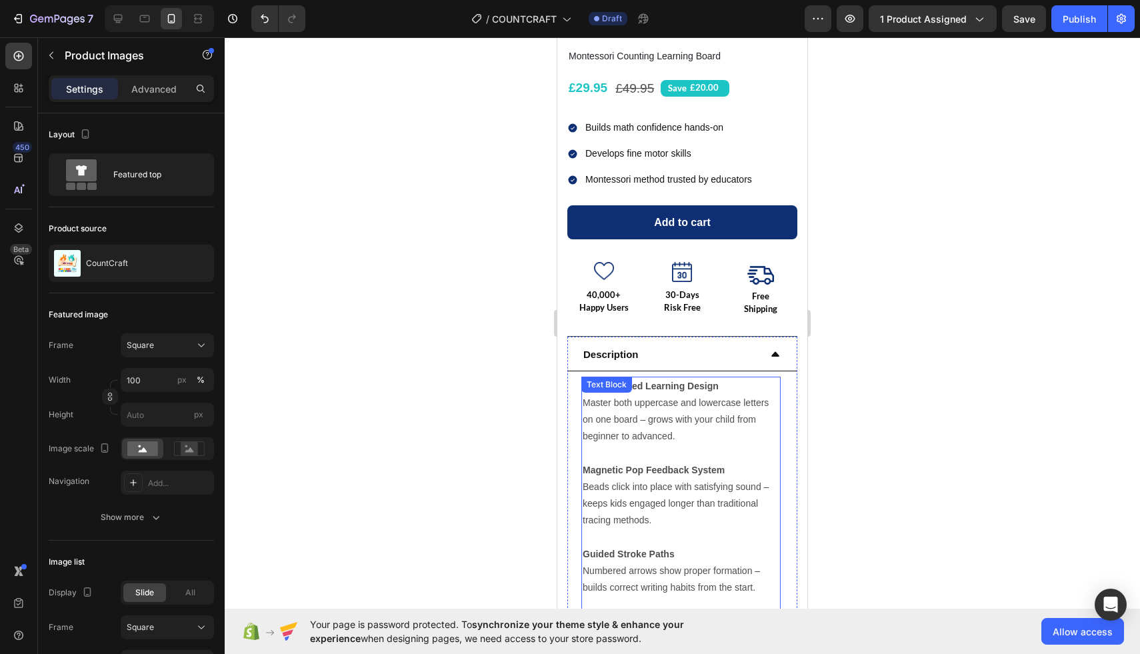
click at [630, 427] on p "Double-Sided Learning Design Master both uppercase and lowercase letters on one…" at bounding box center [681, 411] width 197 height 67
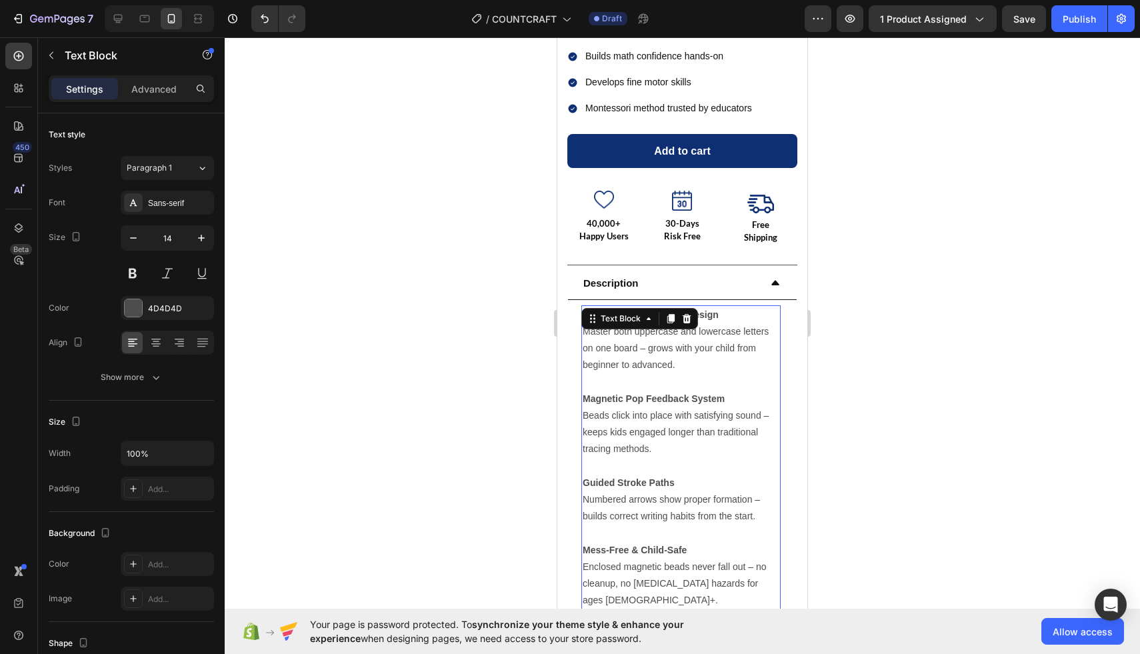
scroll to position [630, 0]
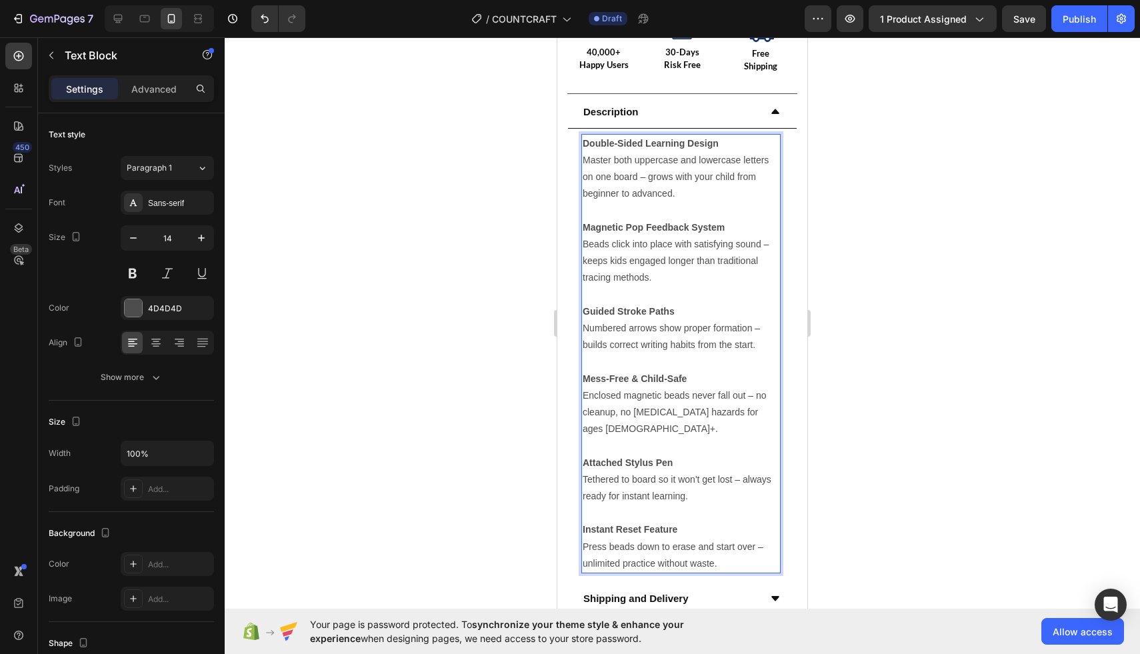
click at [623, 405] on p "Mess-Free & Child-Safe Enclosed magnetic beads never fall out – no cleanup, no …" at bounding box center [681, 404] width 197 height 67
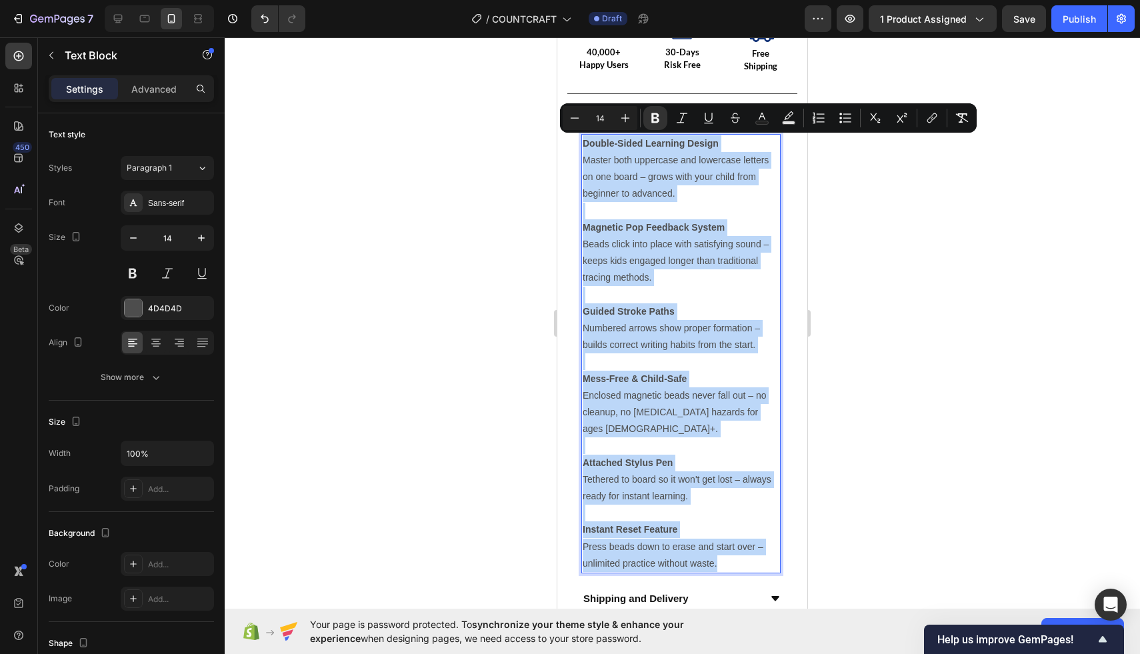
copy div "Double-Sided Learning Design Master both uppercase and lowercase letters on one…"
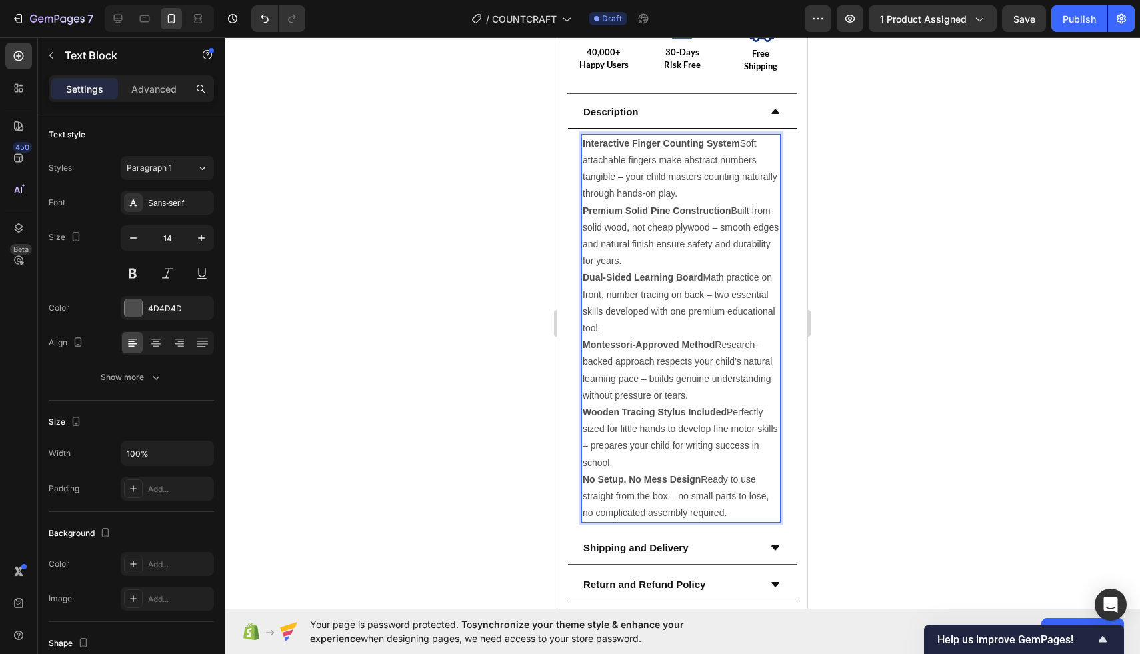
click at [692, 193] on p "Interactive Finger Counting System Soft attachable fingers make abstract number…" at bounding box center [681, 168] width 197 height 67
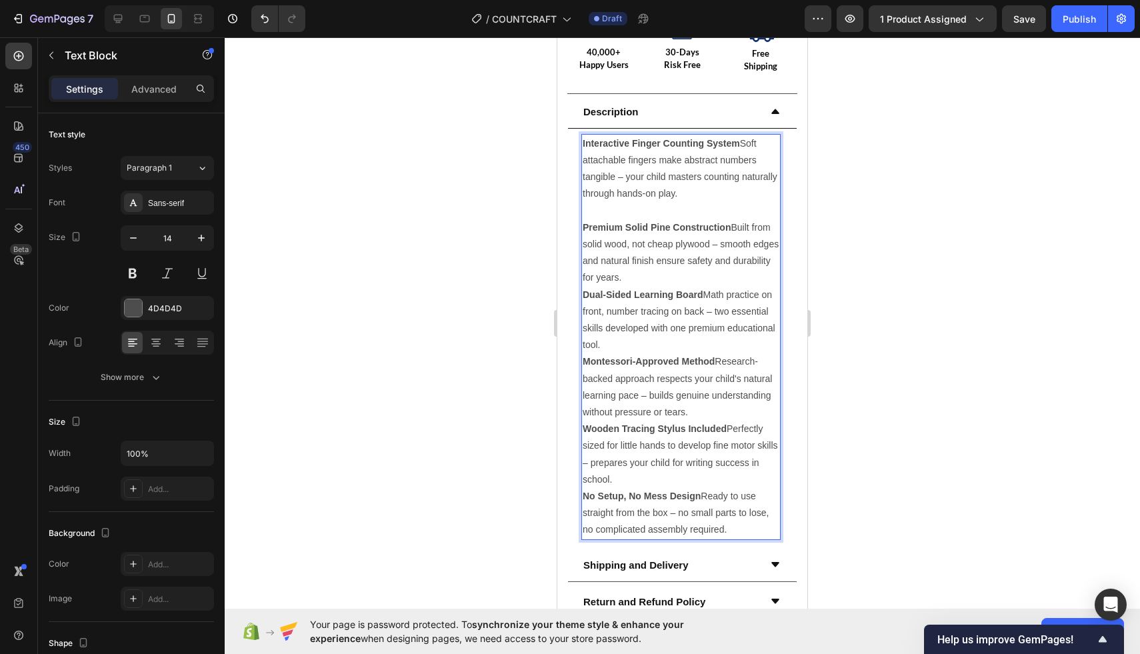
click at [632, 277] on p "Premium Solid Pine Construction Built from solid wood, not cheap plywood – smoo…" at bounding box center [681, 252] width 197 height 67
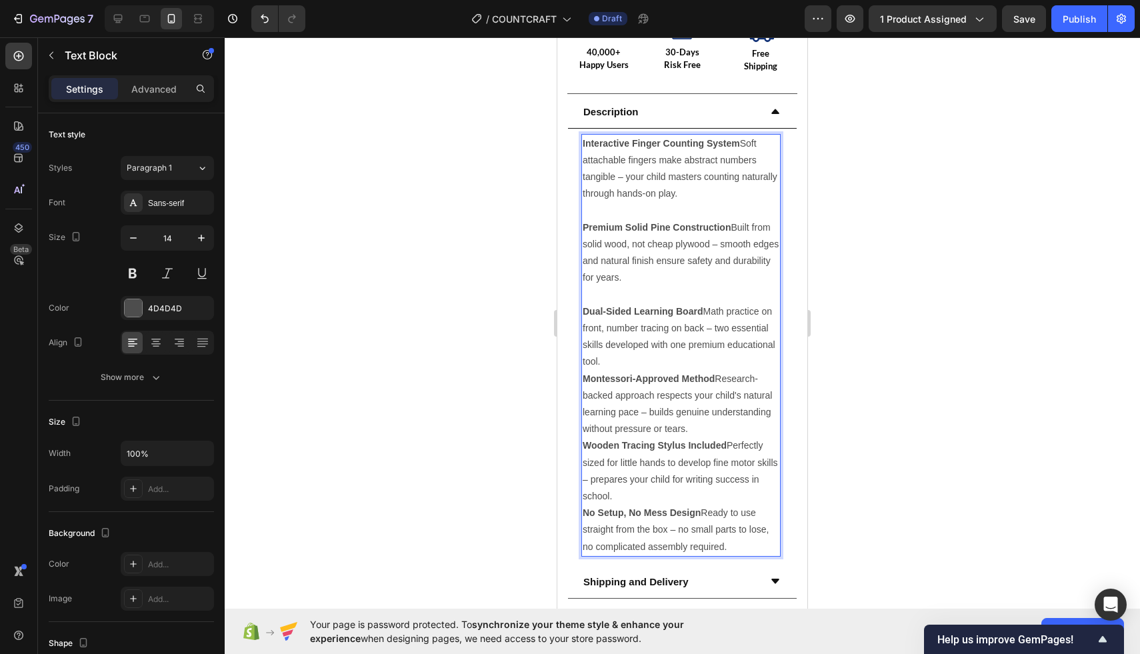
click at [627, 355] on p "Dual-Sided Learning Board Math practice on front, number tracing on back – two …" at bounding box center [681, 336] width 197 height 67
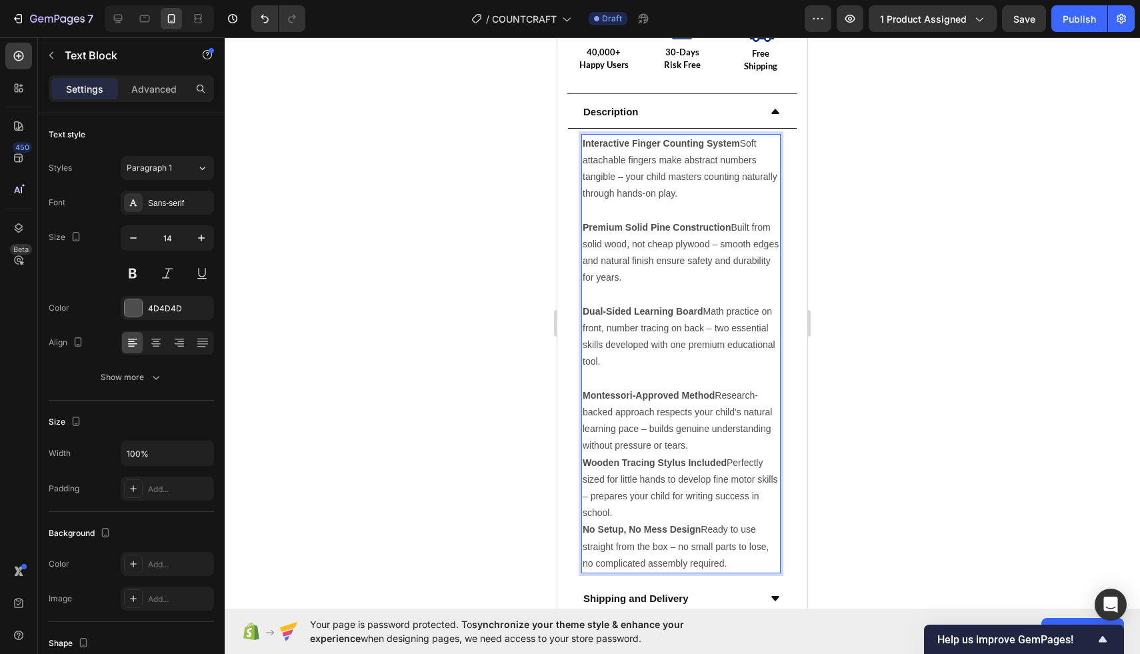
click at [636, 513] on p "Wooden Tracing Stylus Included Perfectly sized for little hands to develop fine…" at bounding box center [681, 488] width 197 height 67
click at [700, 448] on p "Montessori-Approved Method Research-backed approach respects your child's natur…" at bounding box center [681, 420] width 197 height 67
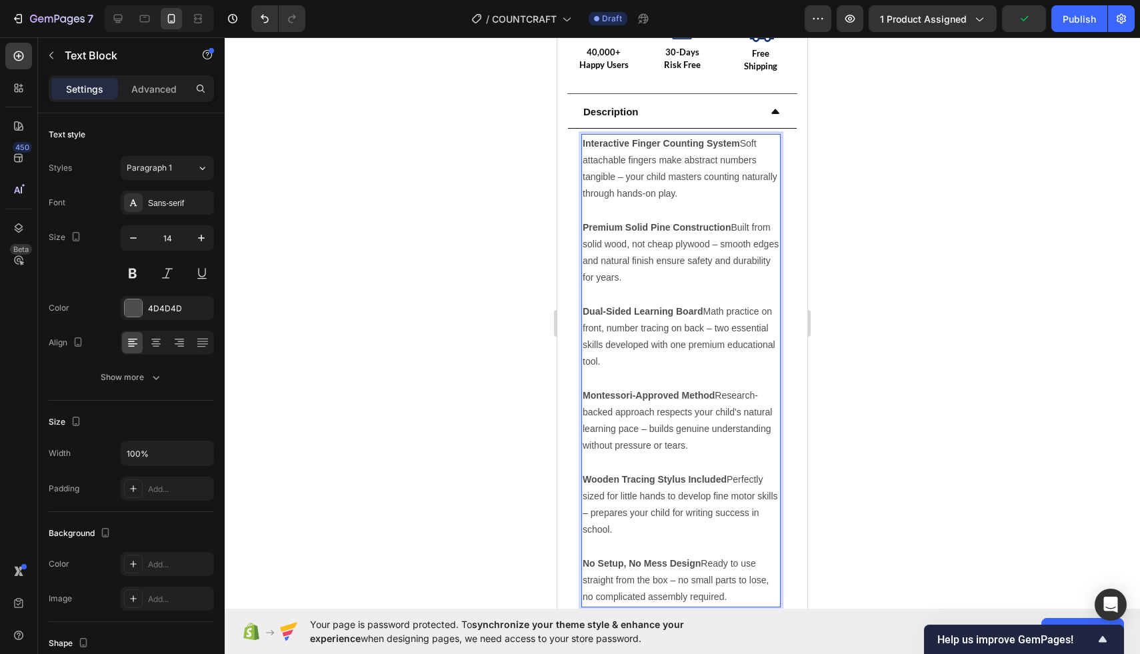
drag, startPoint x: 647, startPoint y: 279, endPoint x: 566, endPoint y: 227, distance: 96.0
click at [566, 227] on div "Product Images Icon Icon Icon Icon Icon Icon List Hoz (1052) reviews Text block…" at bounding box center [683, 78] width 250 height 1287
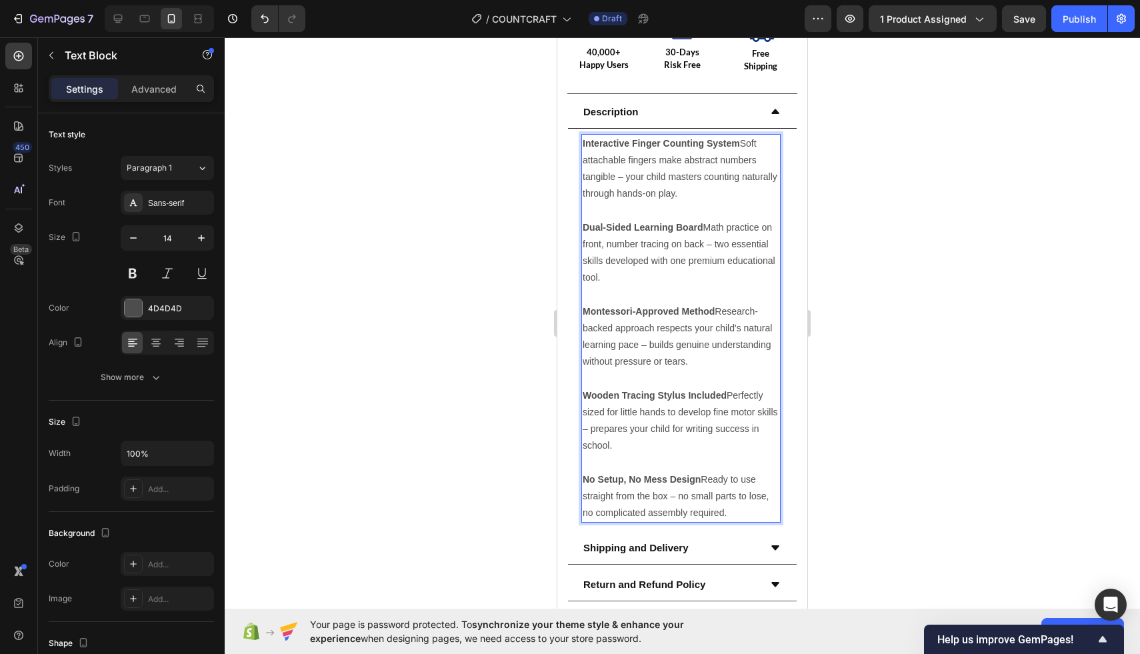
click at [706, 228] on p "Dual-Sided Learning Board Math practice on front, number tracing on back – two …" at bounding box center [681, 252] width 197 height 67
click at [721, 310] on p "Montessori-Approved Method Research-backed approach respects your child's natur…" at bounding box center [681, 336] width 197 height 67
click at [731, 393] on p "Wooden Tracing Stylus Included Perfectly sized for little hands to develop fine…" at bounding box center [681, 420] width 197 height 67
click at [703, 484] on p "No Setup, No Mess Design Ready to use straight from the box – no small parts to…" at bounding box center [681, 497] width 197 height 51
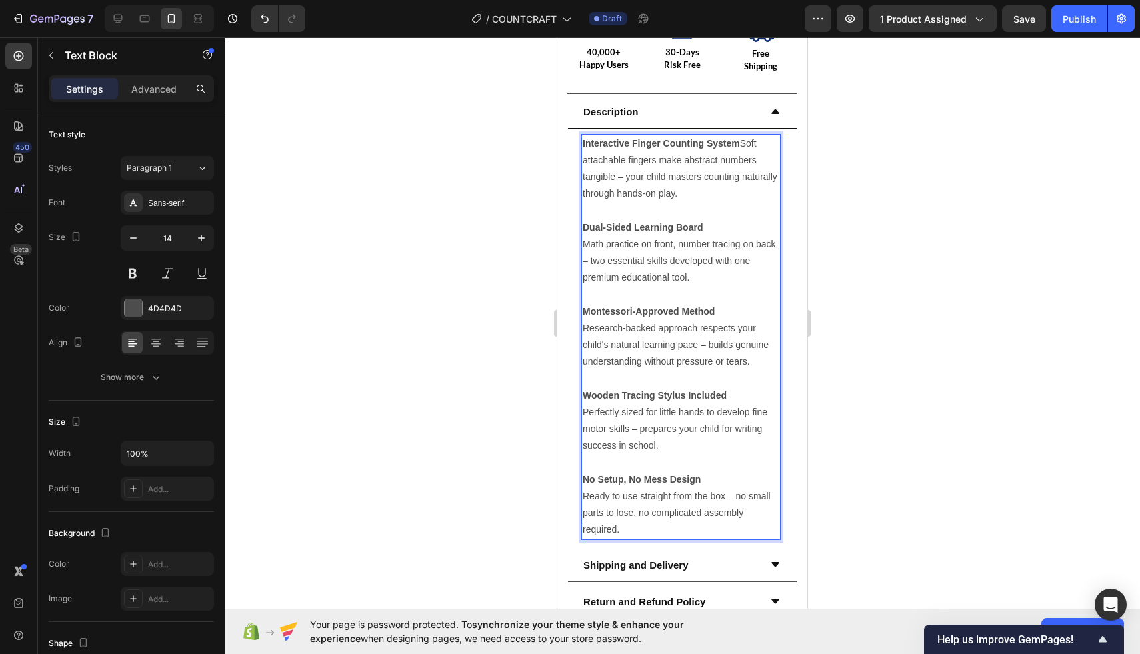
click at [868, 115] on div at bounding box center [683, 345] width 916 height 617
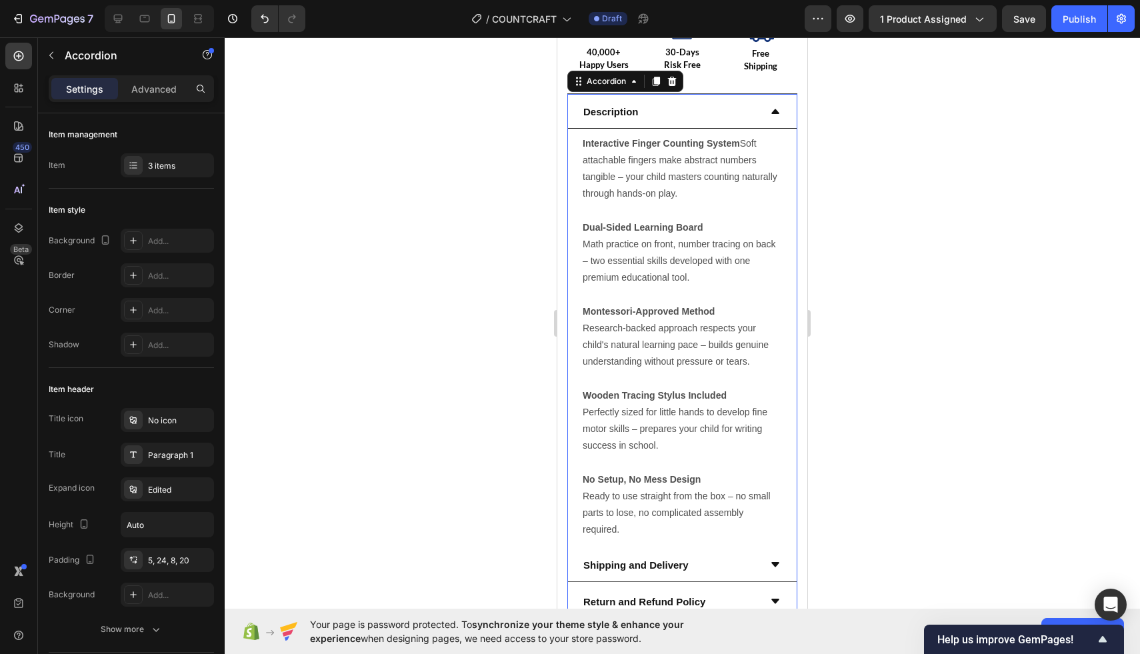
click at [775, 109] on icon at bounding box center [776, 111] width 8 height 5
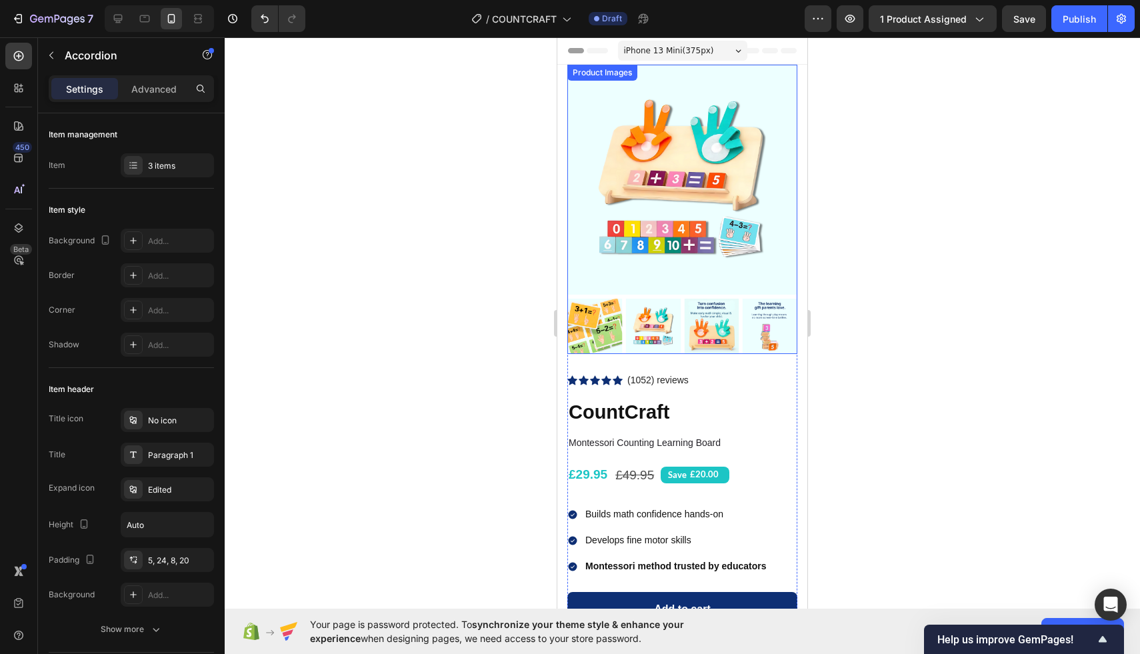
scroll to position [177, 0]
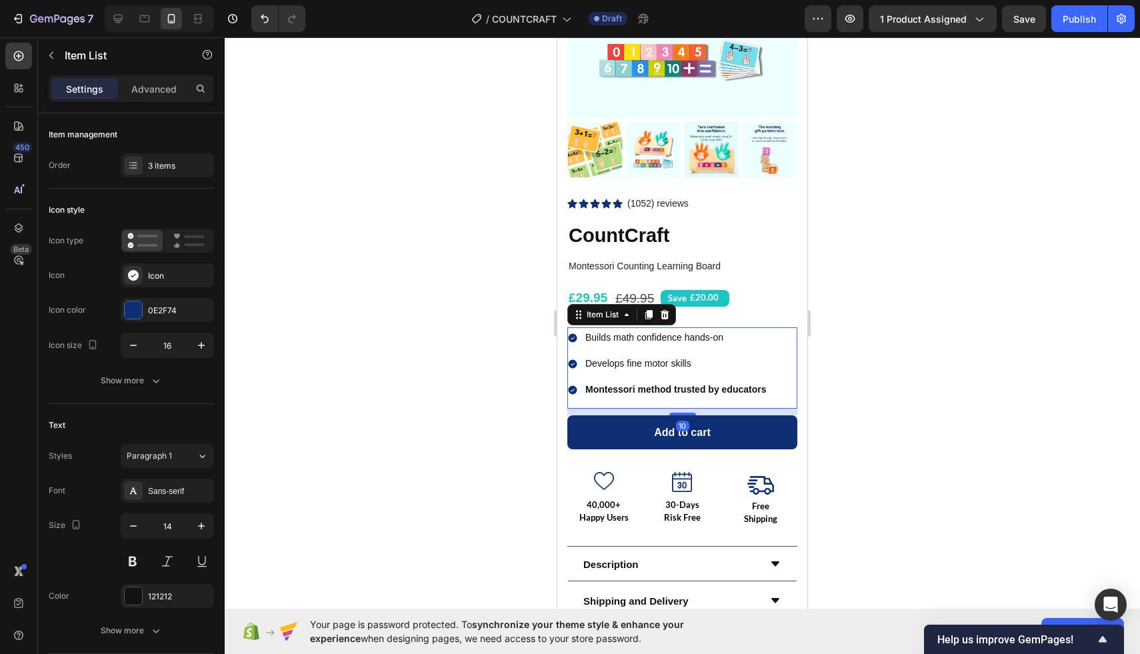
click at [698, 385] on strong "Montessori method trusted by educators" at bounding box center [676, 389] width 181 height 11
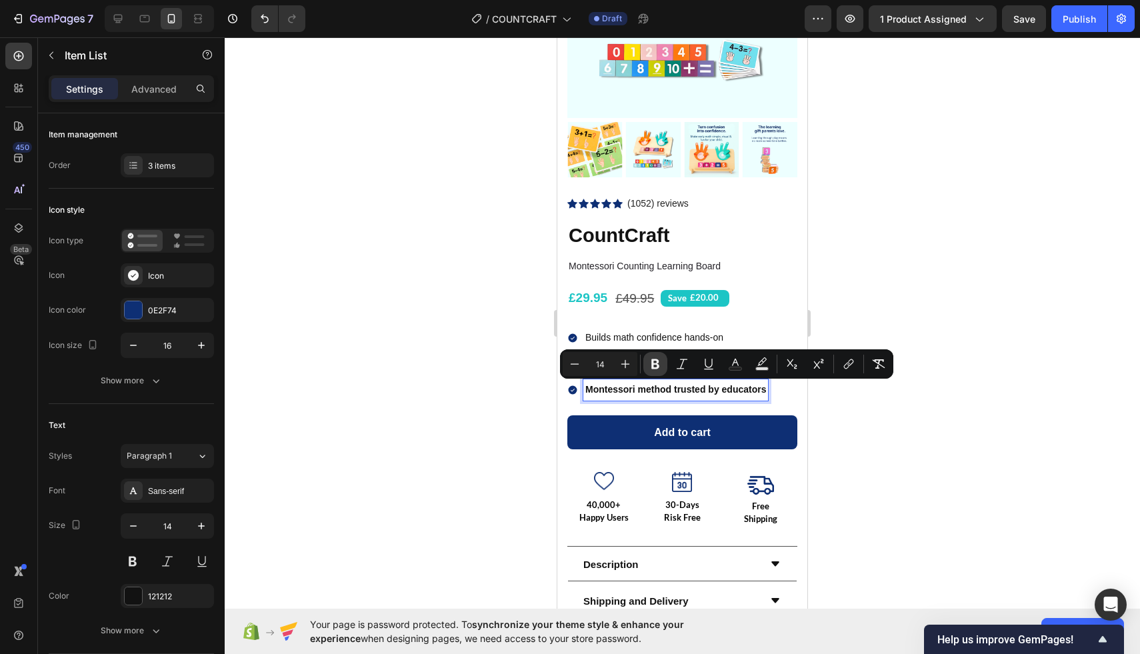
click at [660, 357] on icon "Editor contextual toolbar" at bounding box center [655, 363] width 13 height 13
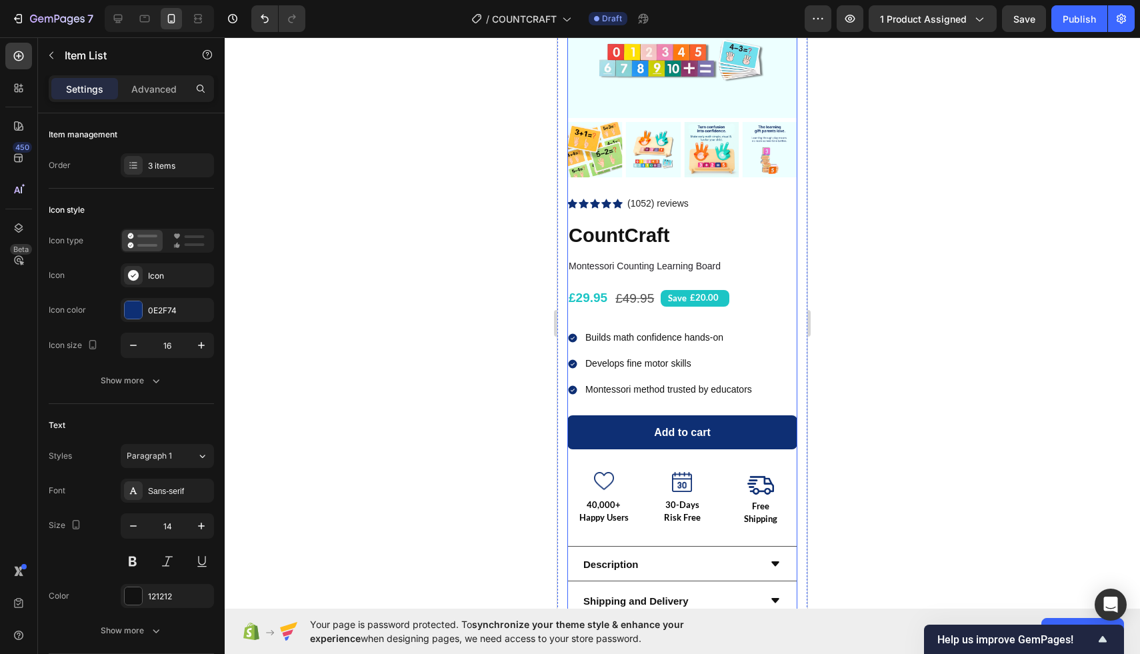
click at [762, 283] on div "Icon Icon Icon Icon Icon Icon List Hoz (1052) reviews Text block Row CountCraft…" at bounding box center [683, 430] width 230 height 482
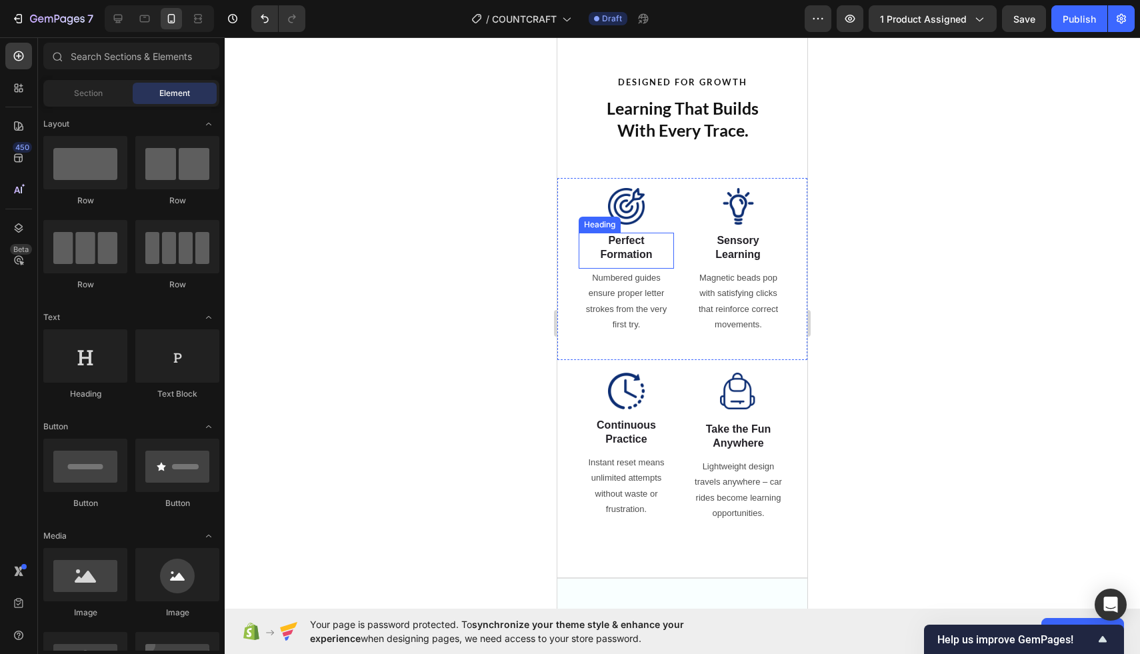
scroll to position [861, 0]
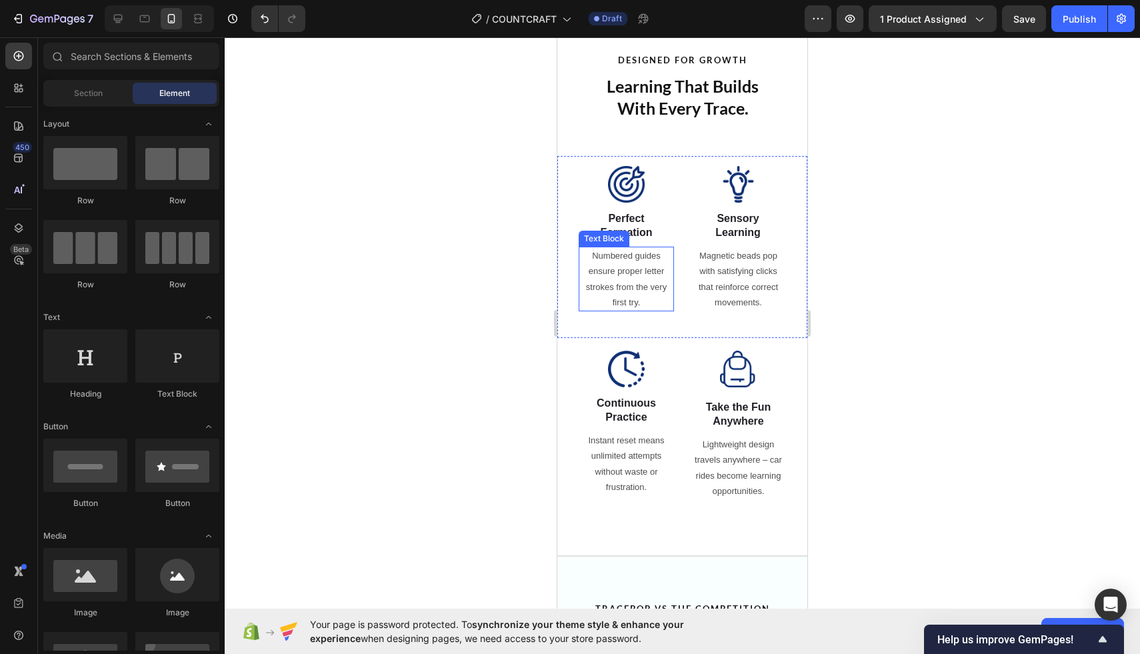
click at [632, 233] on strong "Perfect Formation" at bounding box center [626, 225] width 52 height 25
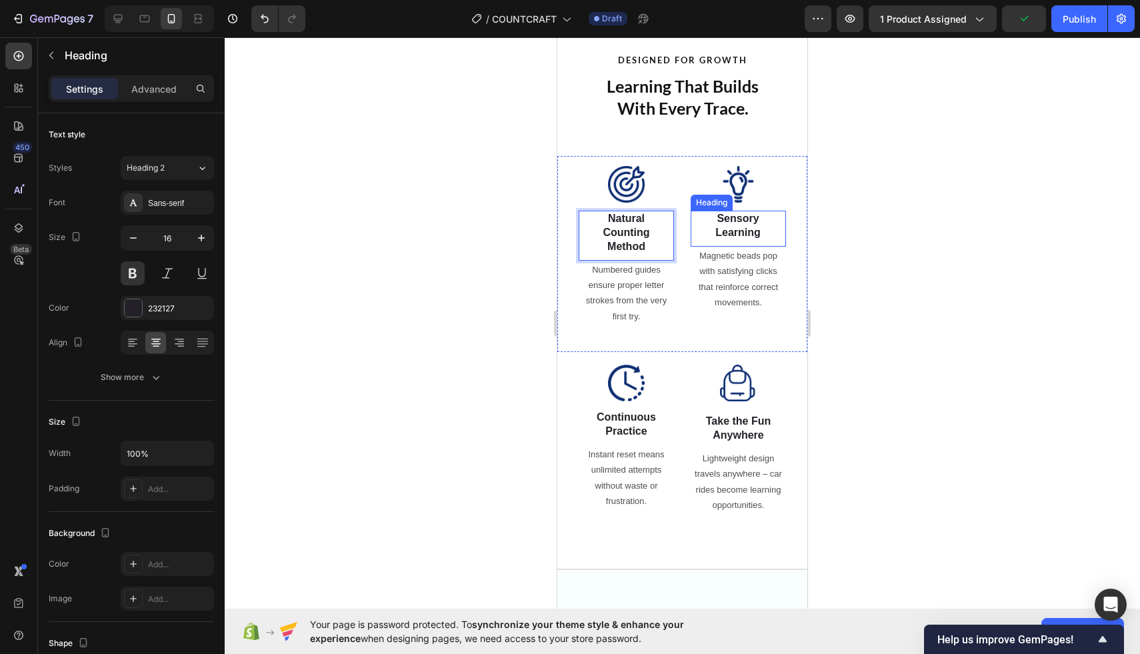
click at [744, 223] on h2 "Sensory Learning" at bounding box center [738, 226] width 57 height 31
click at [624, 221] on strong "Natural Counting Method" at bounding box center [626, 232] width 47 height 39
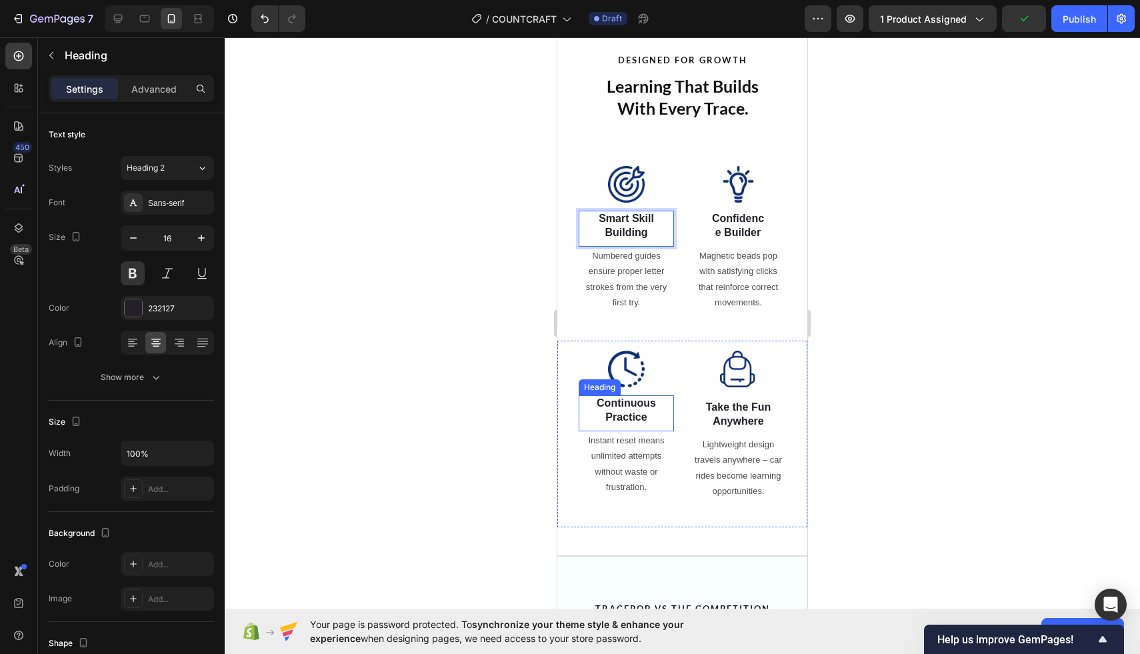
click at [638, 416] on strong "Continuous Practice" at bounding box center [626, 409] width 59 height 25
click at [757, 223] on p "Confidence Builder" at bounding box center [738, 226] width 55 height 28
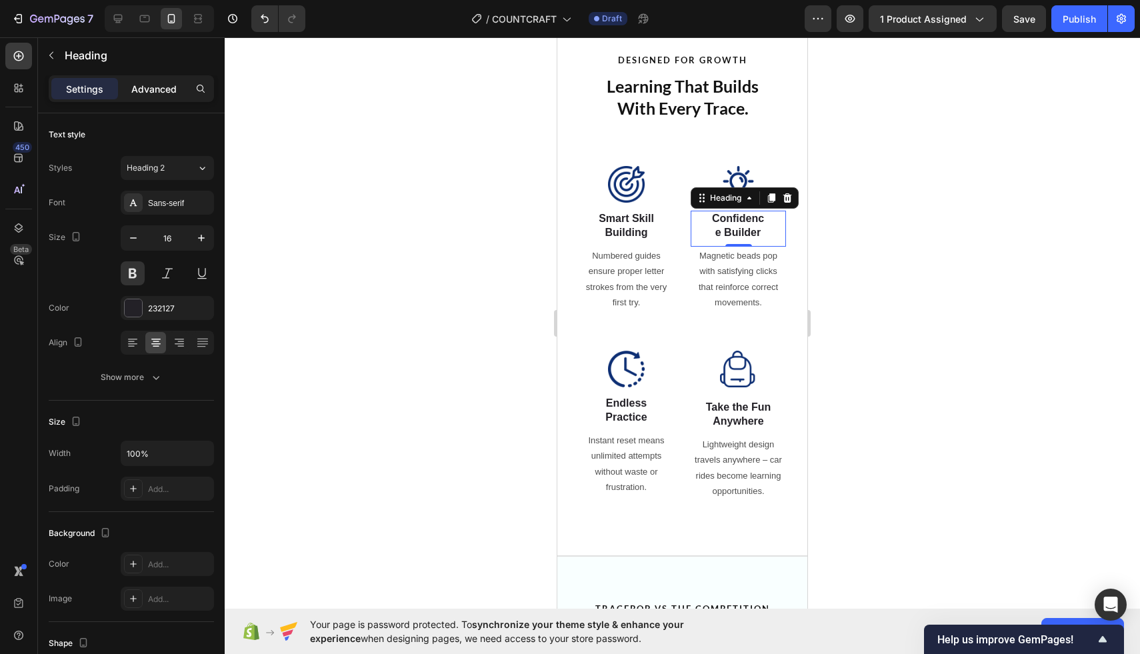
click at [135, 83] on p "Advanced" at bounding box center [153, 89] width 45 height 14
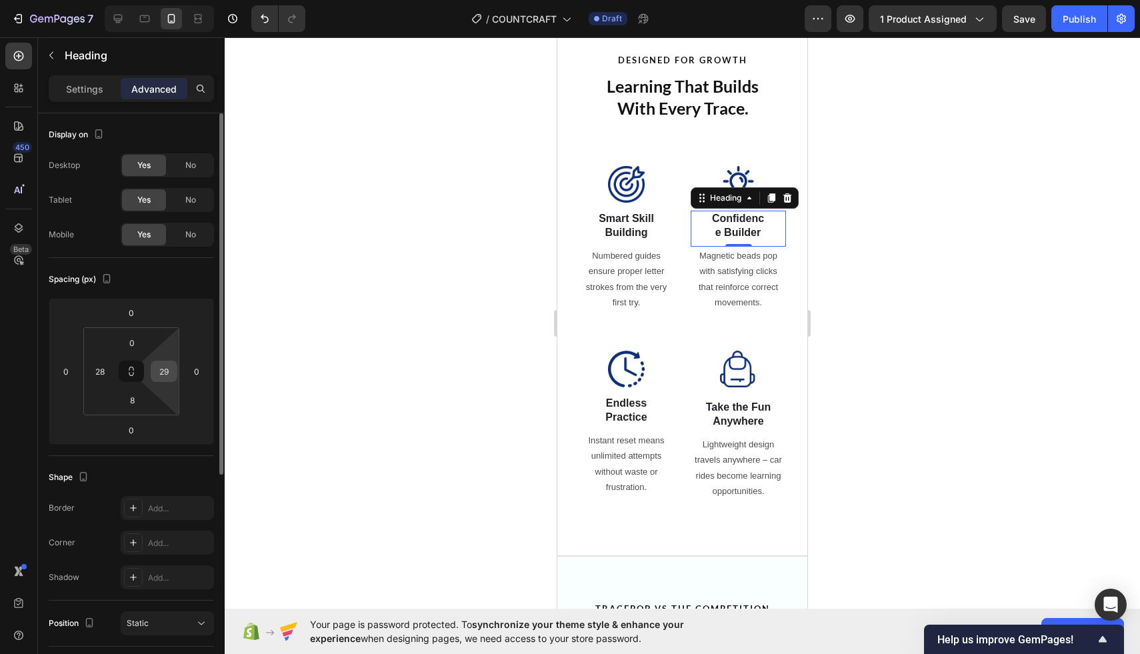
click at [165, 368] on input "29" at bounding box center [164, 371] width 20 height 20
type input "25"
click at [103, 370] on input "28" at bounding box center [100, 371] width 20 height 20
type input "25"
click at [209, 0] on html "7 / COUNTCRAFT Draft Preview 1 product assigned Save Publish 450 Beta Sections(…" at bounding box center [570, 0] width 1140 height 0
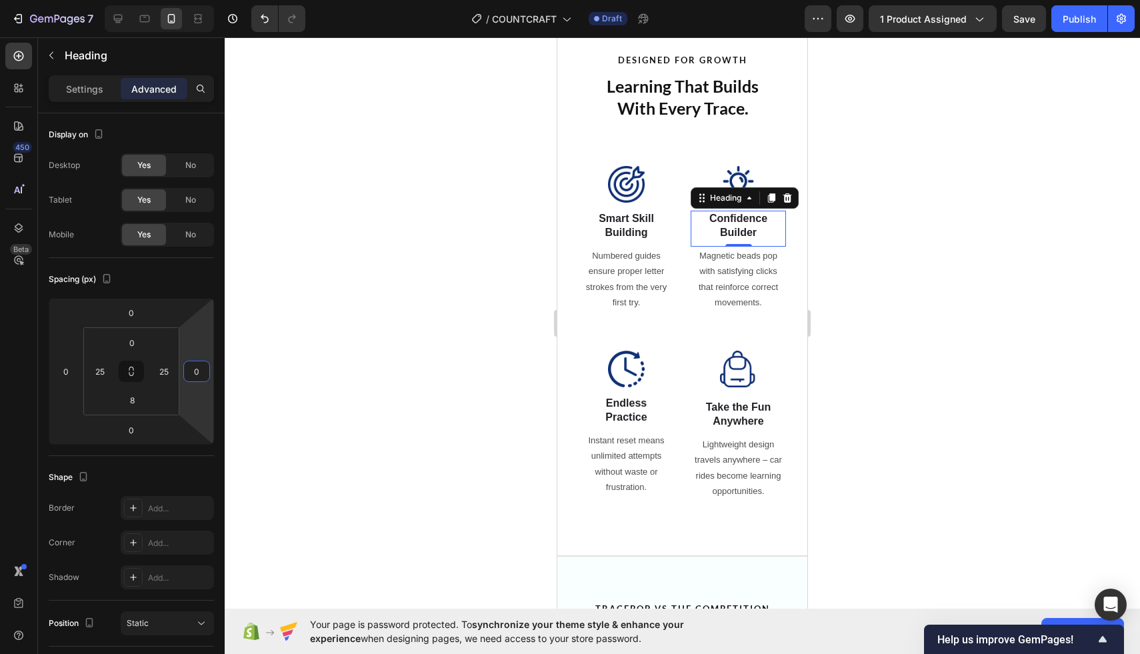
click at [344, 293] on div at bounding box center [683, 345] width 916 height 617
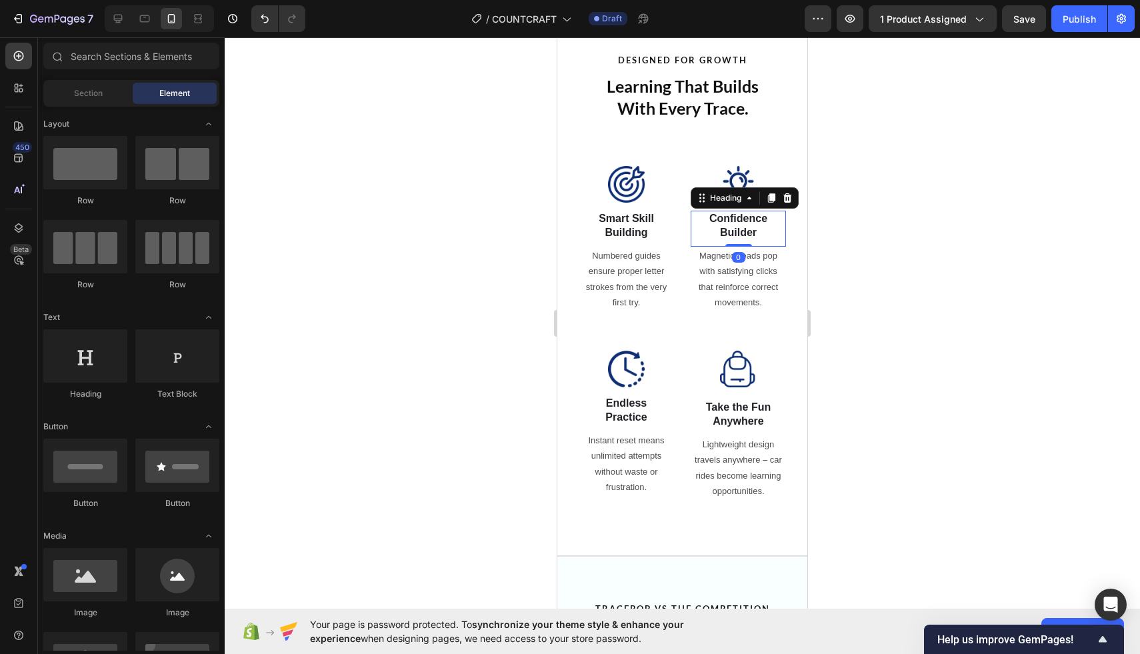
click at [724, 235] on p "Confidence Builder" at bounding box center [738, 226] width 59 height 28
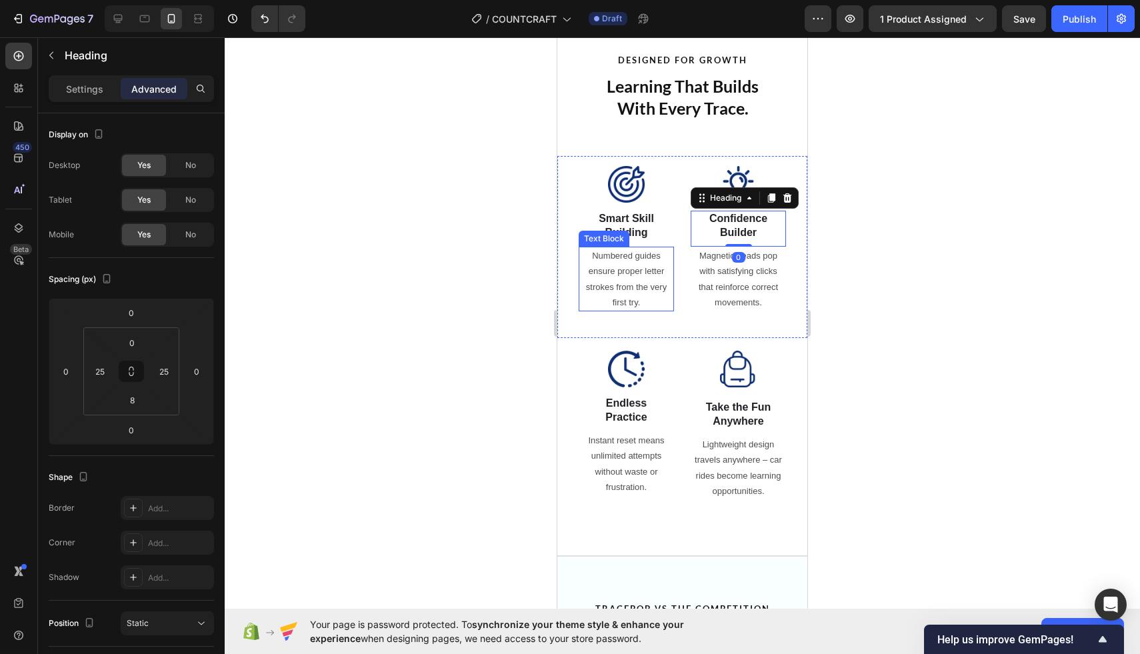
click at [492, 301] on div at bounding box center [683, 345] width 916 height 617
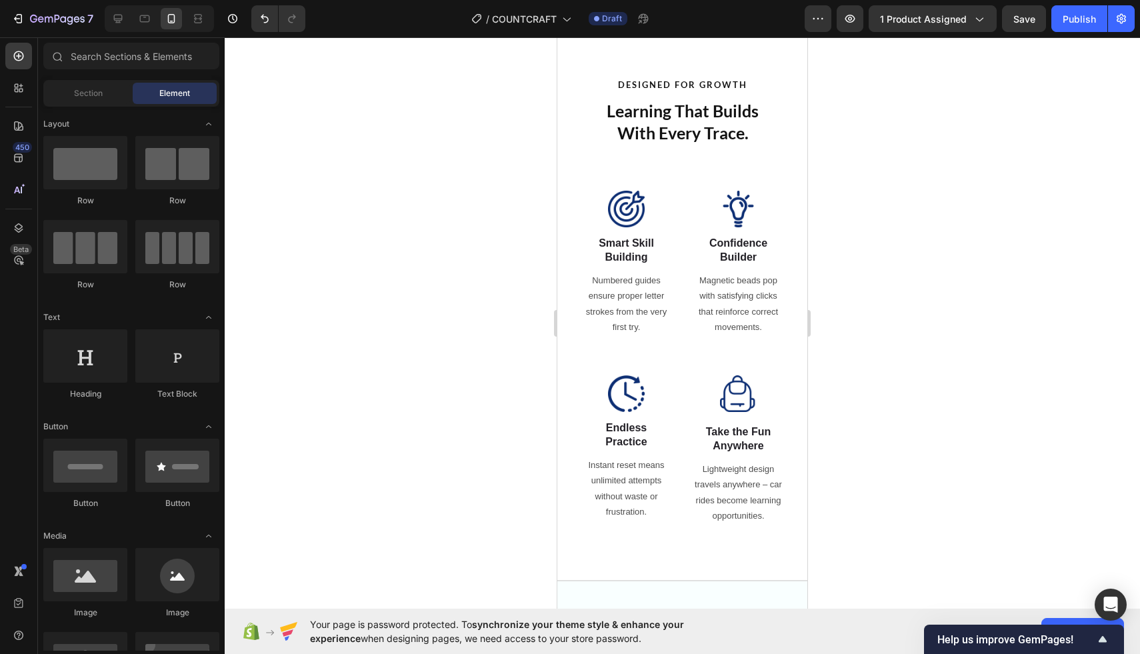
scroll to position [796, 0]
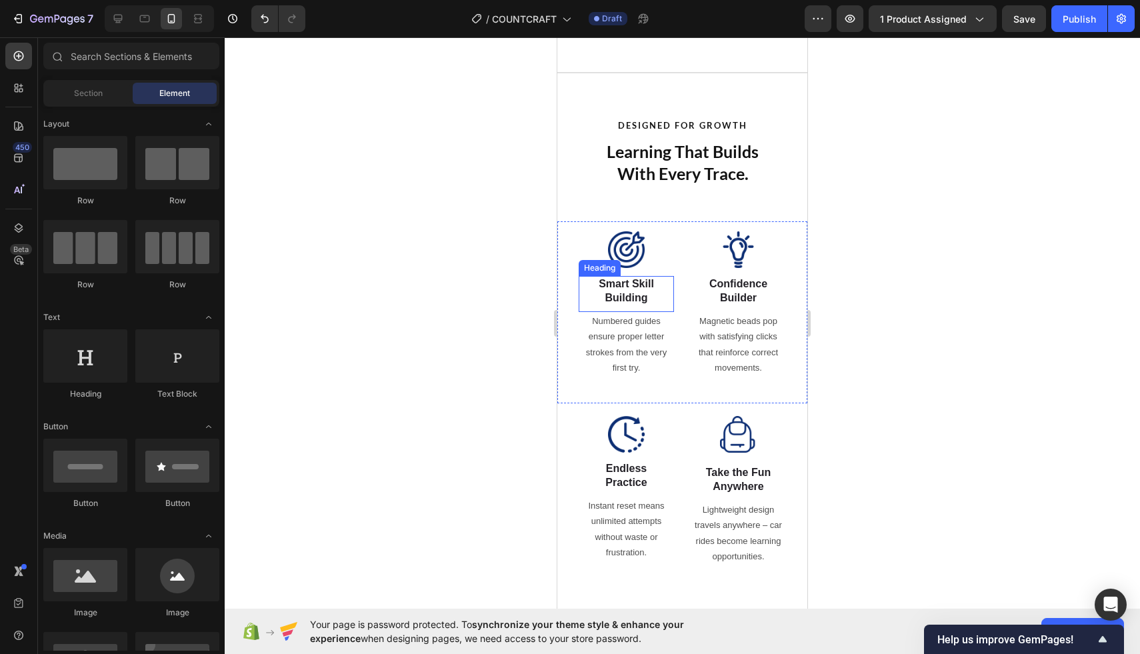
click at [638, 294] on strong "Smart Skill Building" at bounding box center [626, 290] width 55 height 25
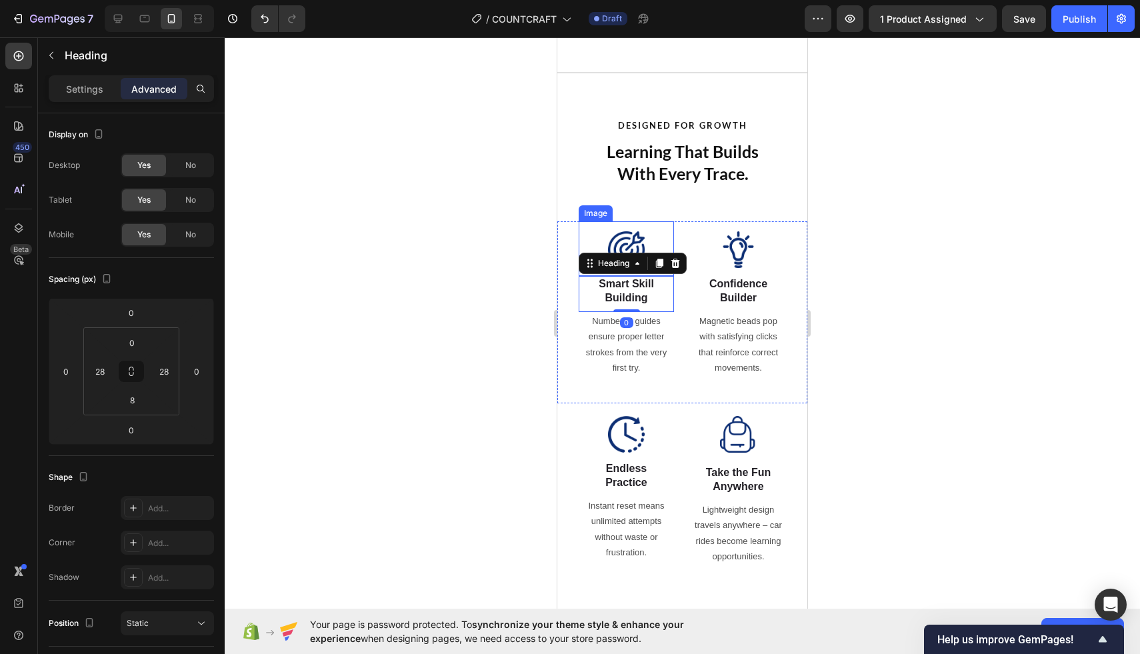
click at [630, 235] on img at bounding box center [626, 249] width 37 height 37
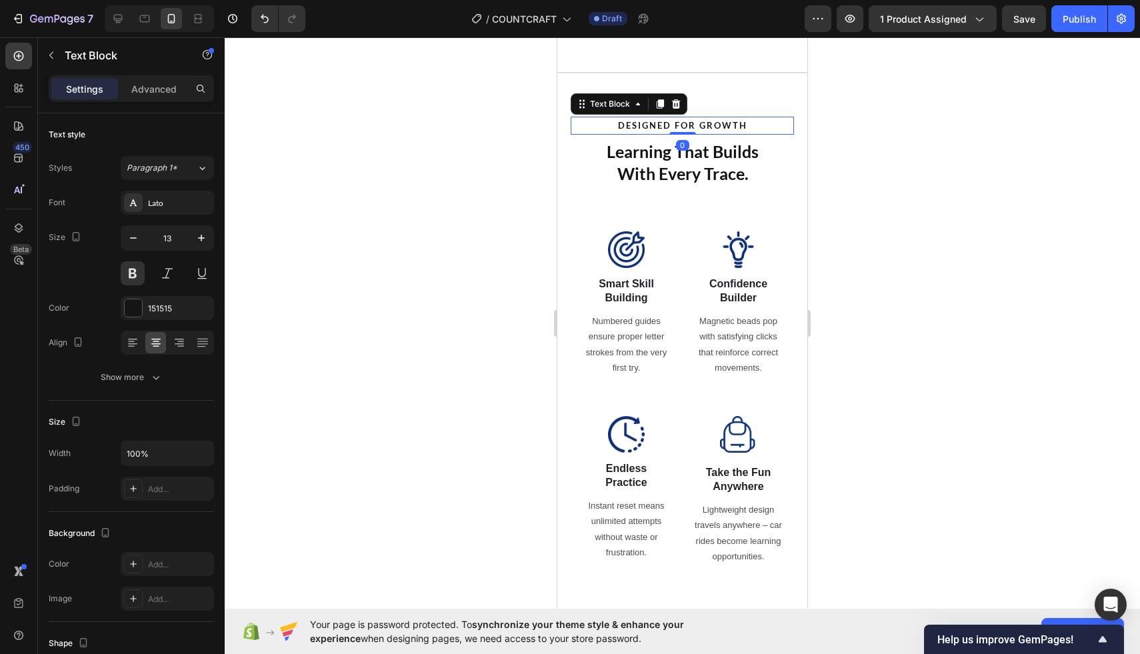
click at [656, 124] on strong "DESIGNED FOR GROWTH" at bounding box center [682, 125] width 129 height 11
click at [494, 137] on div at bounding box center [683, 345] width 916 height 617
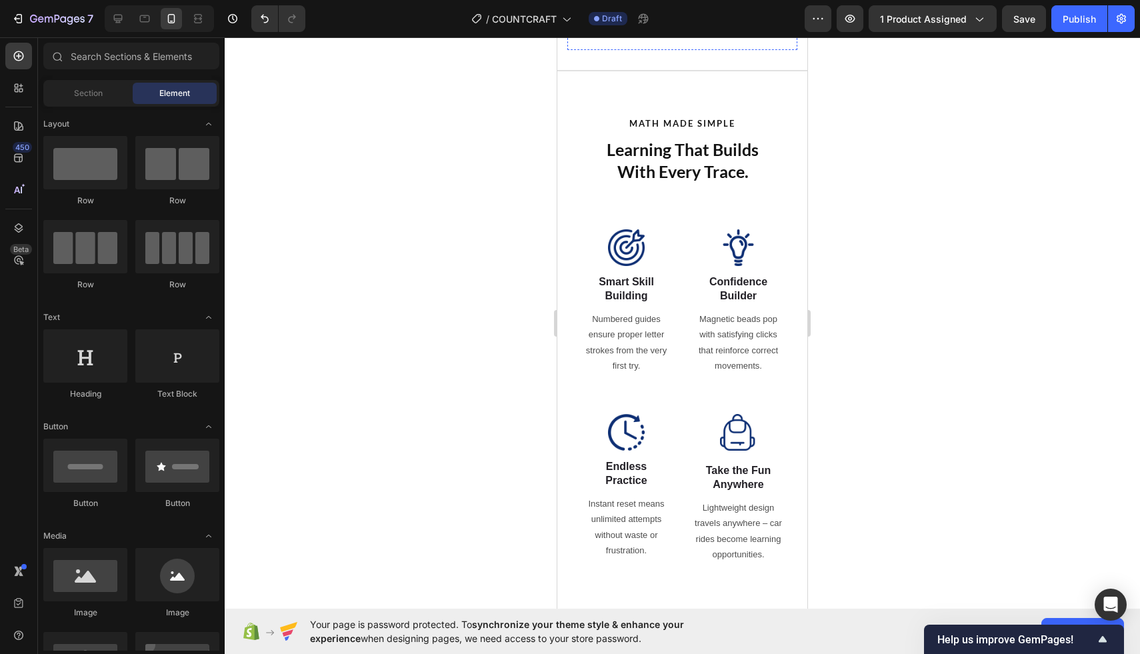
scroll to position [809, 0]
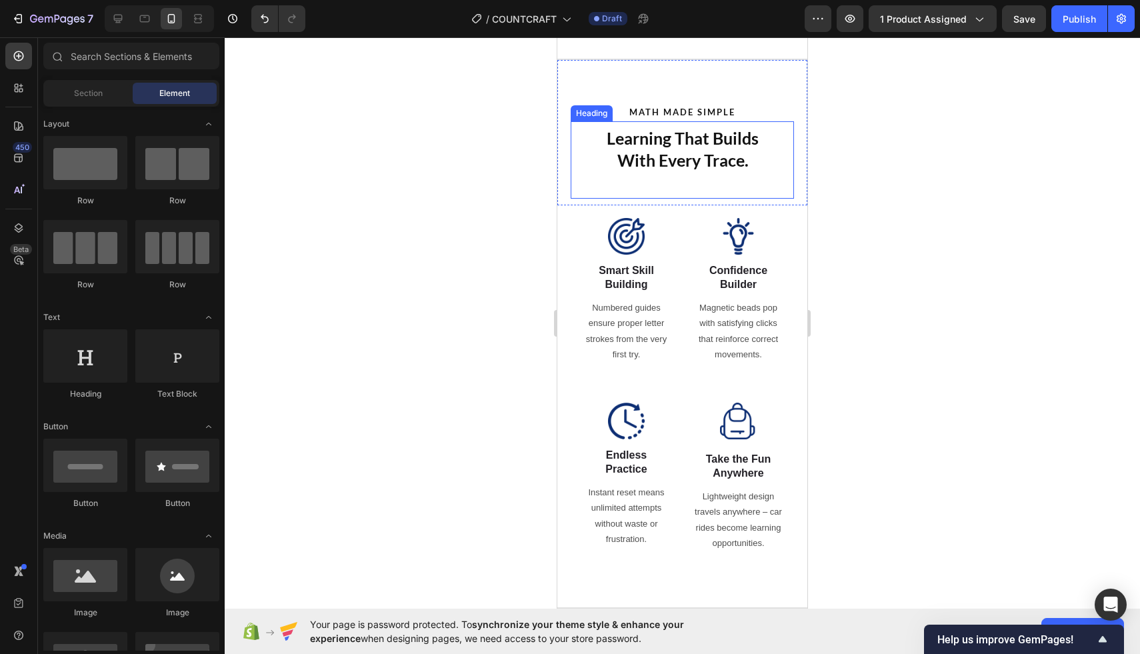
click at [716, 143] on strong "Learning That Builds With Every Trace." at bounding box center [683, 149] width 152 height 42
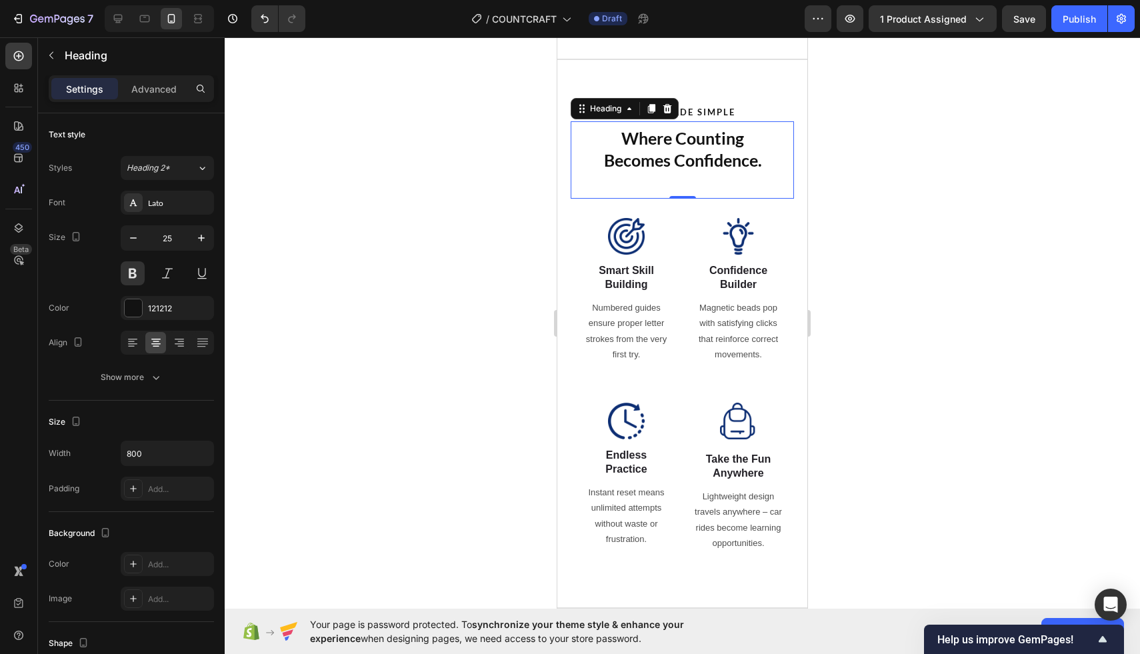
click at [449, 155] on div at bounding box center [683, 345] width 916 height 617
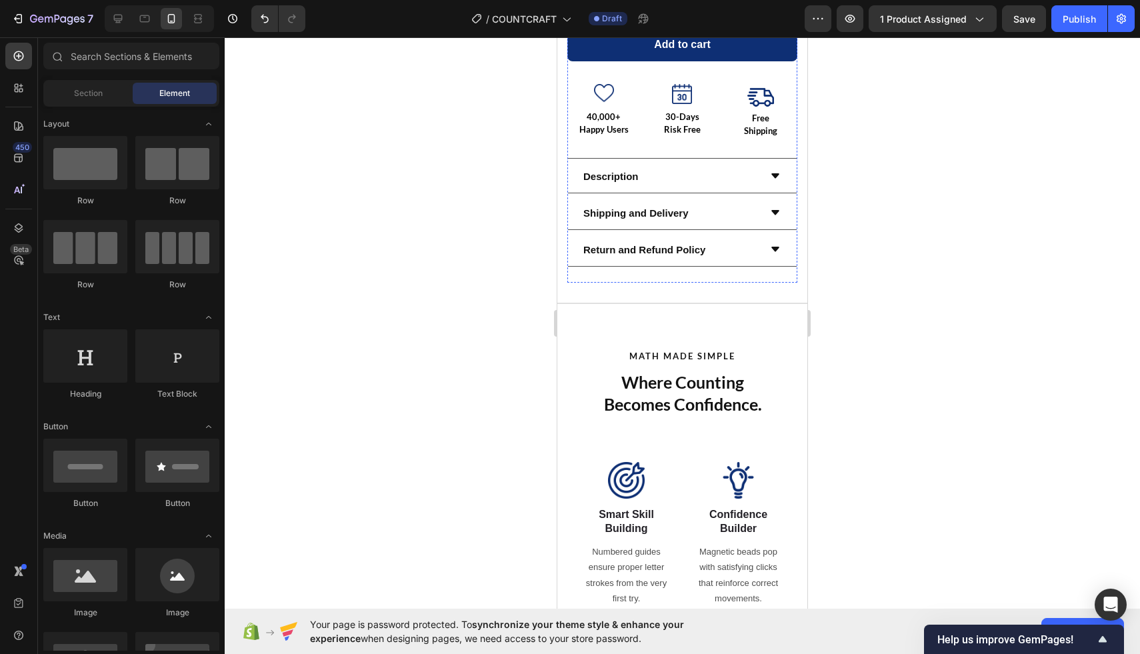
scroll to position [0, 0]
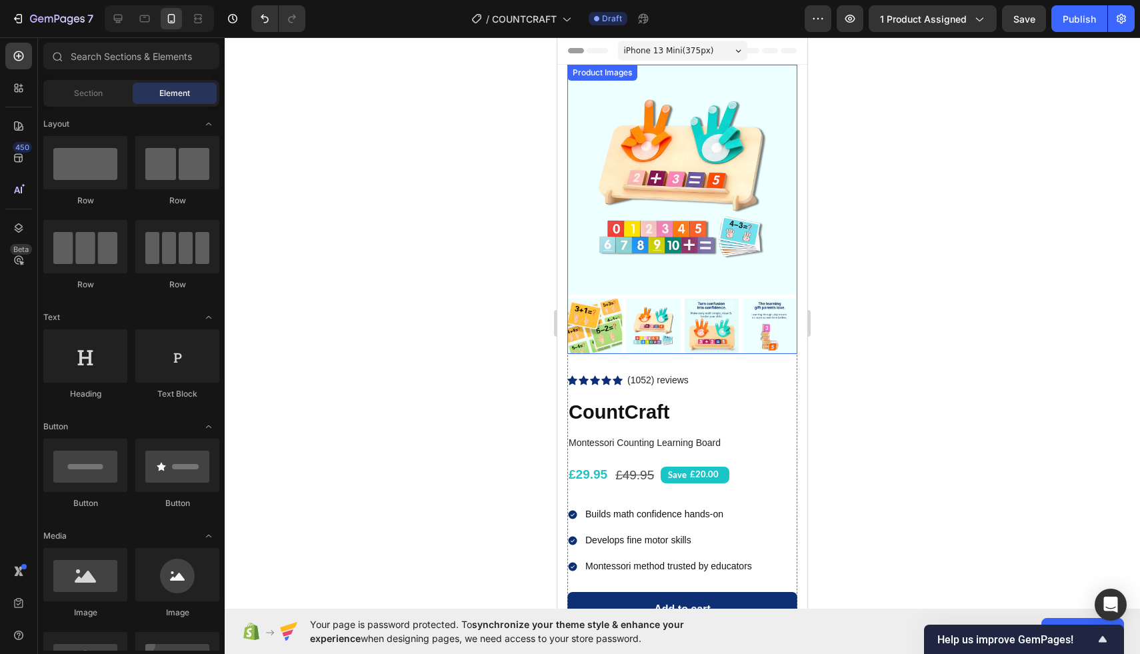
click at [603, 325] on img at bounding box center [595, 326] width 55 height 55
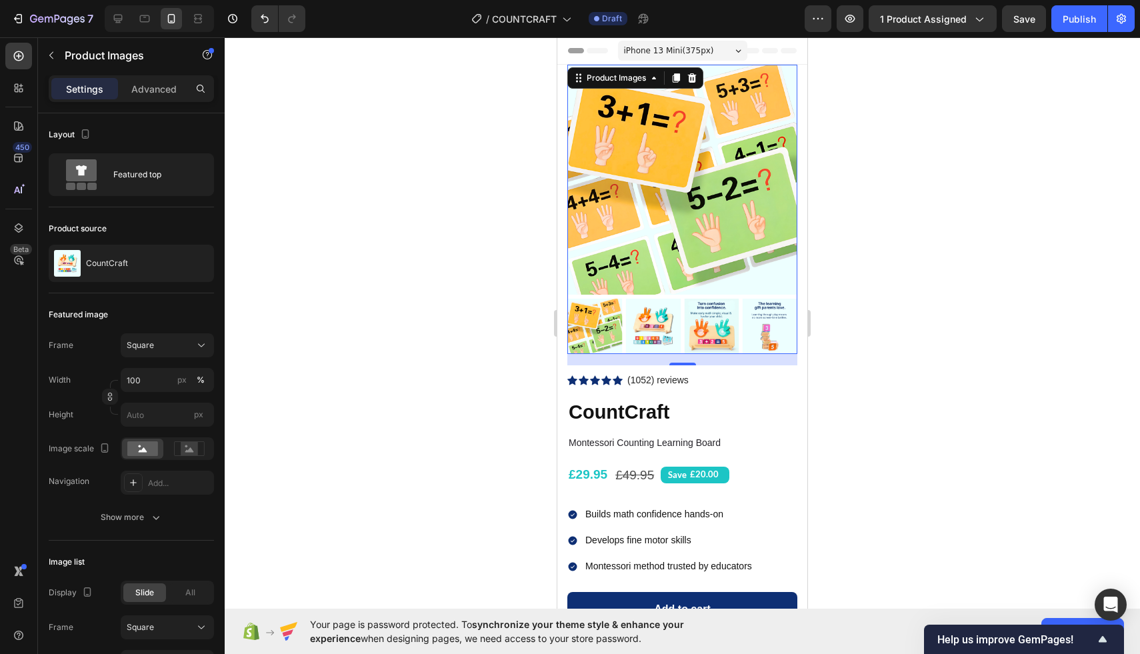
click at [534, 270] on div at bounding box center [683, 345] width 916 height 617
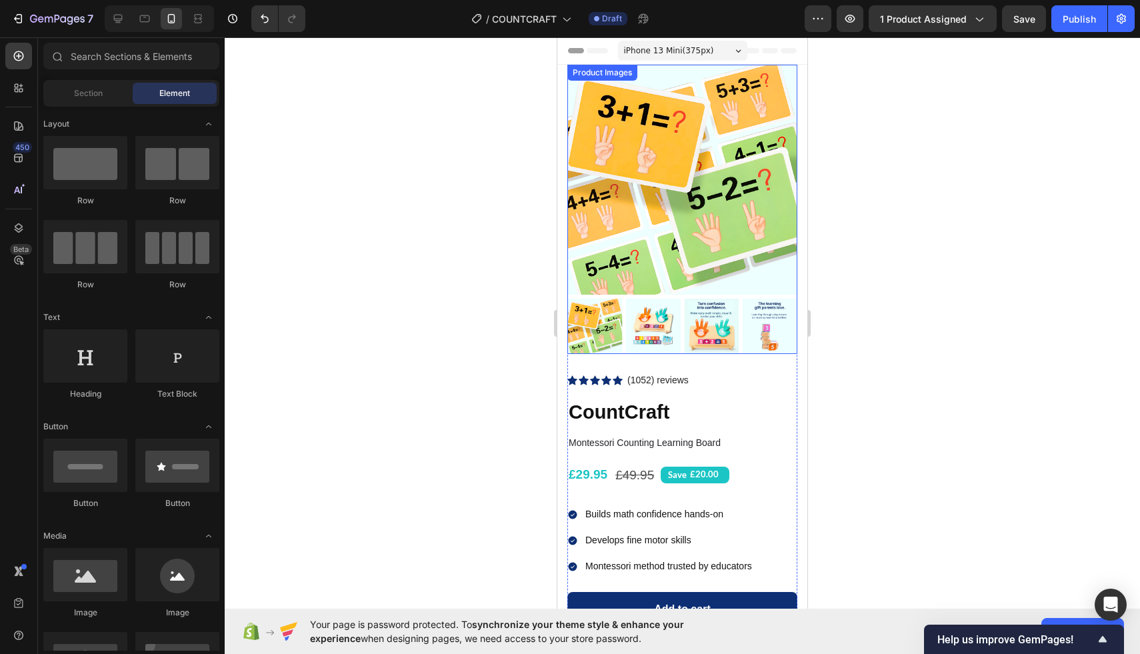
click at [652, 312] on img at bounding box center [653, 326] width 55 height 55
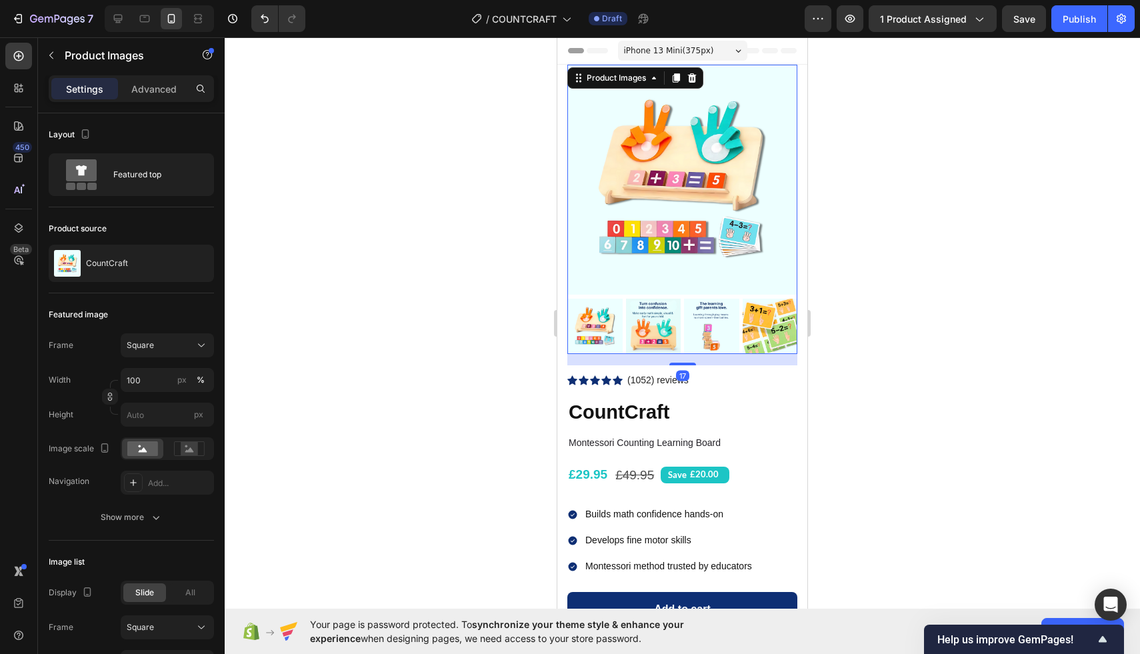
click at [677, 320] on img at bounding box center [653, 326] width 55 height 55
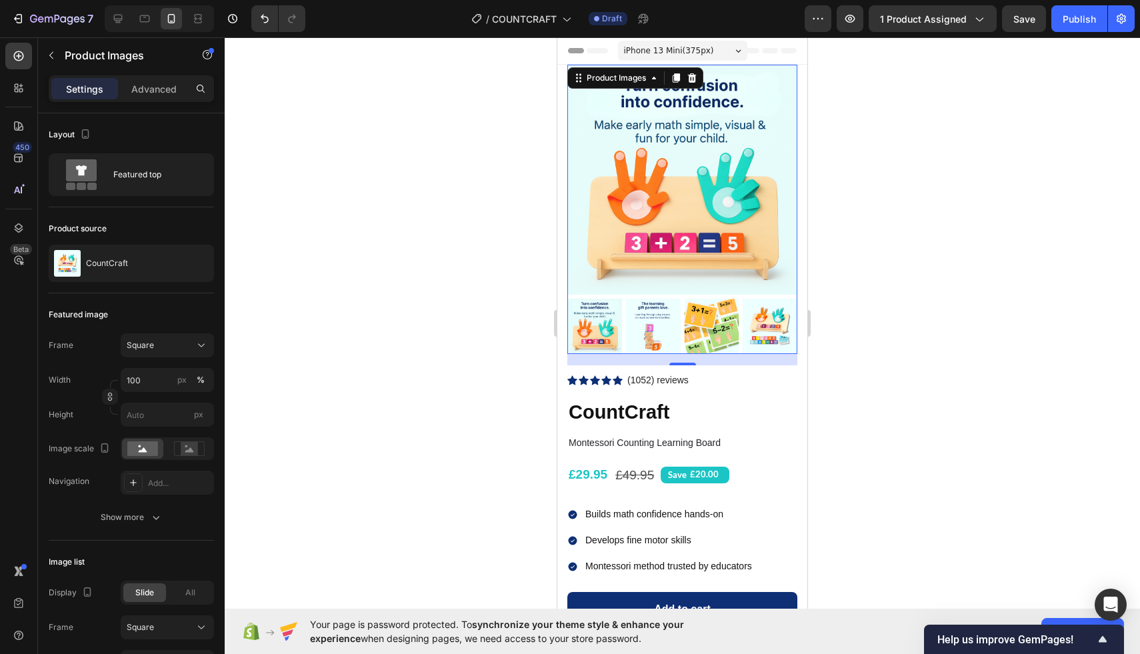
click at [654, 325] on img at bounding box center [653, 326] width 55 height 55
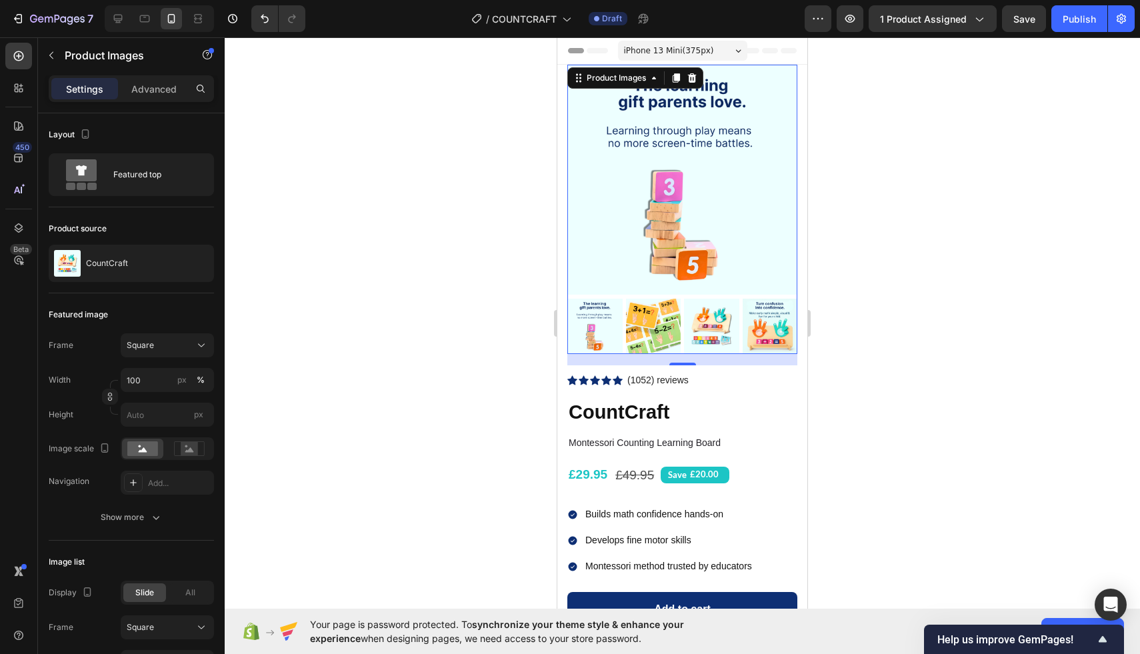
click at [660, 324] on img at bounding box center [653, 326] width 55 height 55
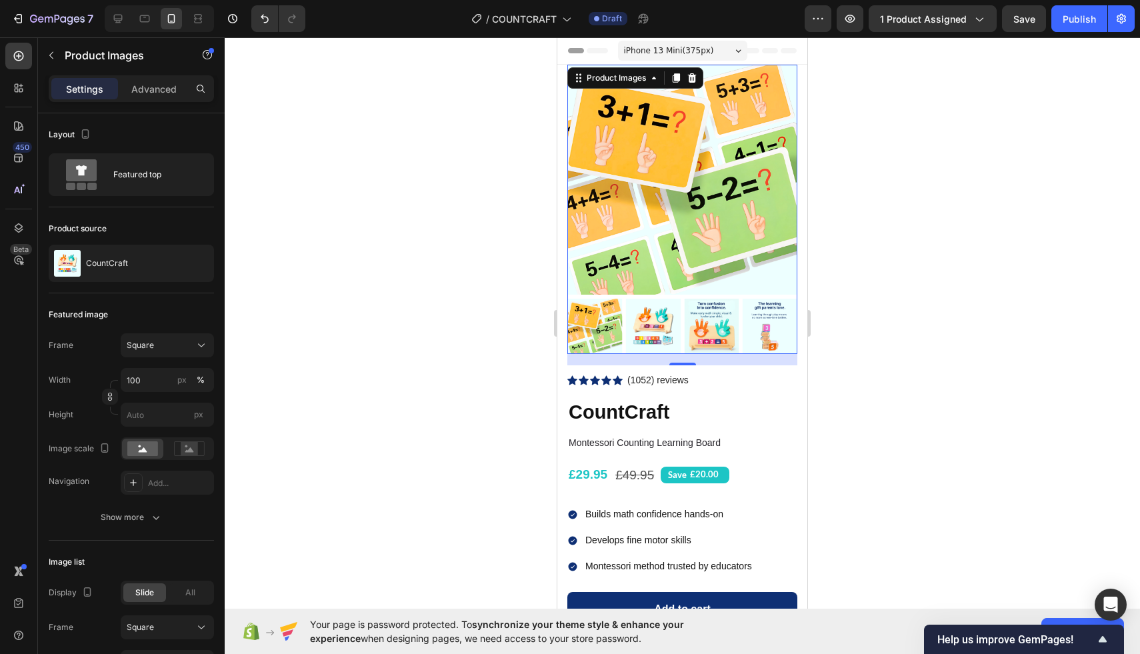
click at [464, 303] on div at bounding box center [683, 345] width 916 height 617
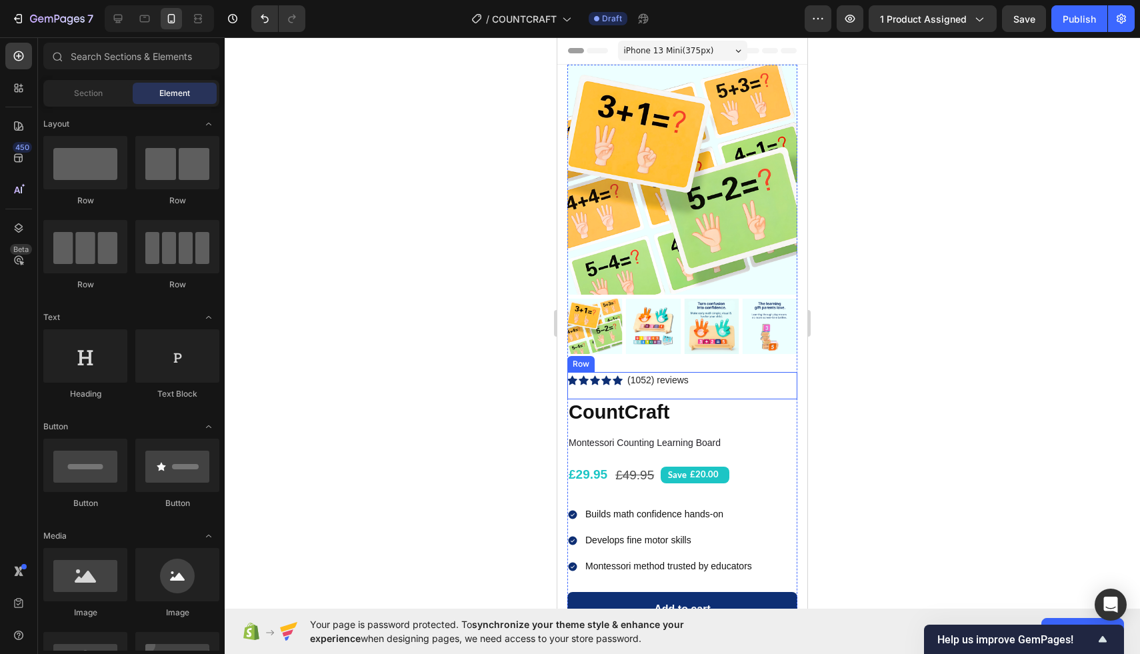
scroll to position [283, 0]
